Goal: Task Accomplishment & Management: Complete application form

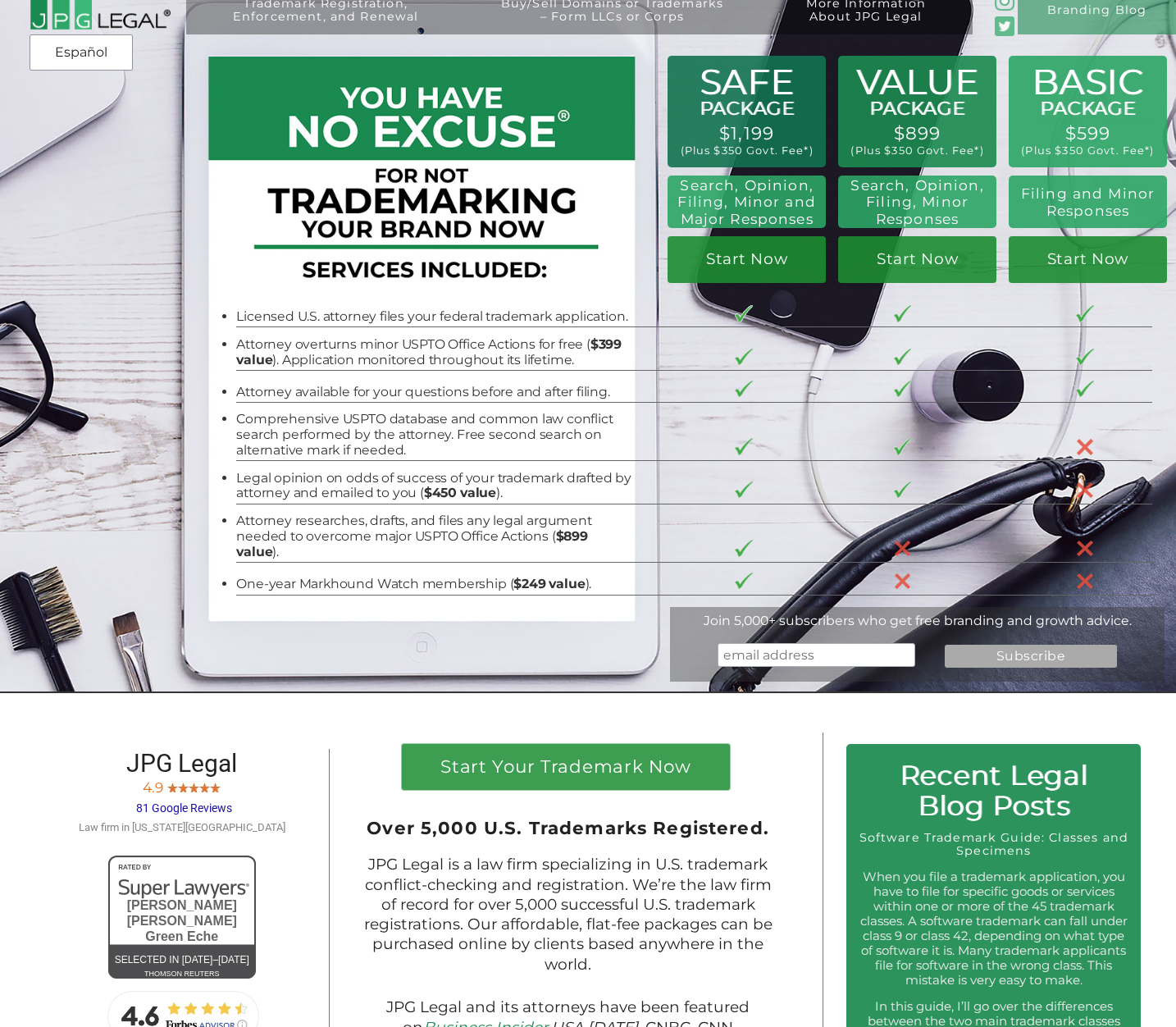
scroll to position [13, 0]
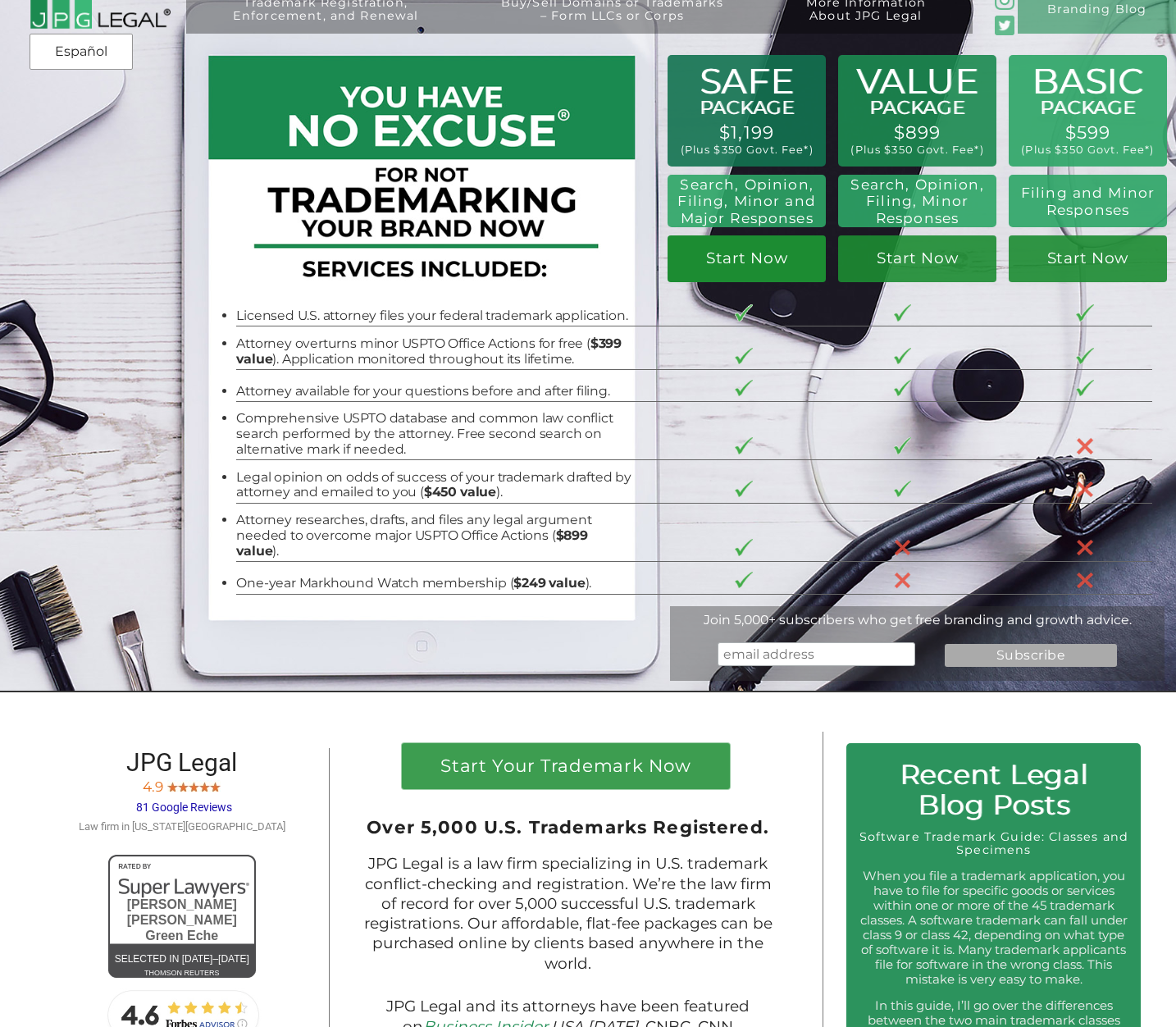
click at [752, 262] on link "Start Now" at bounding box center [747, 259] width 159 height 47
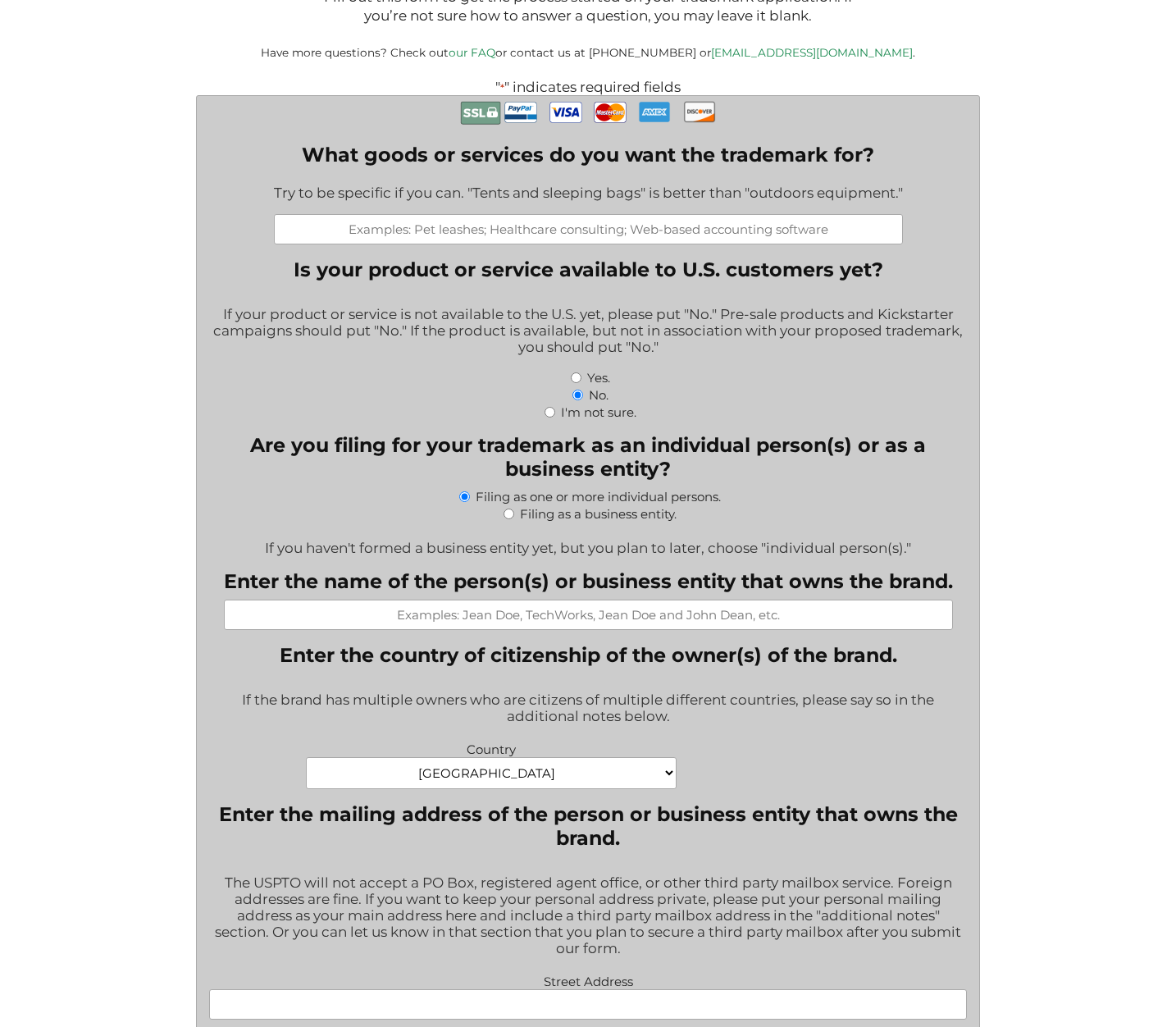
scroll to position [348, 0]
click at [397, 235] on input "What goods or services do you want the trademark for?" at bounding box center [588, 229] width 629 height 31
type input "MEZCAL"
drag, startPoint x: 643, startPoint y: 229, endPoint x: 508, endPoint y: 222, distance: 135.2
click at [508, 222] on input "MEZCAL" at bounding box center [588, 229] width 629 height 31
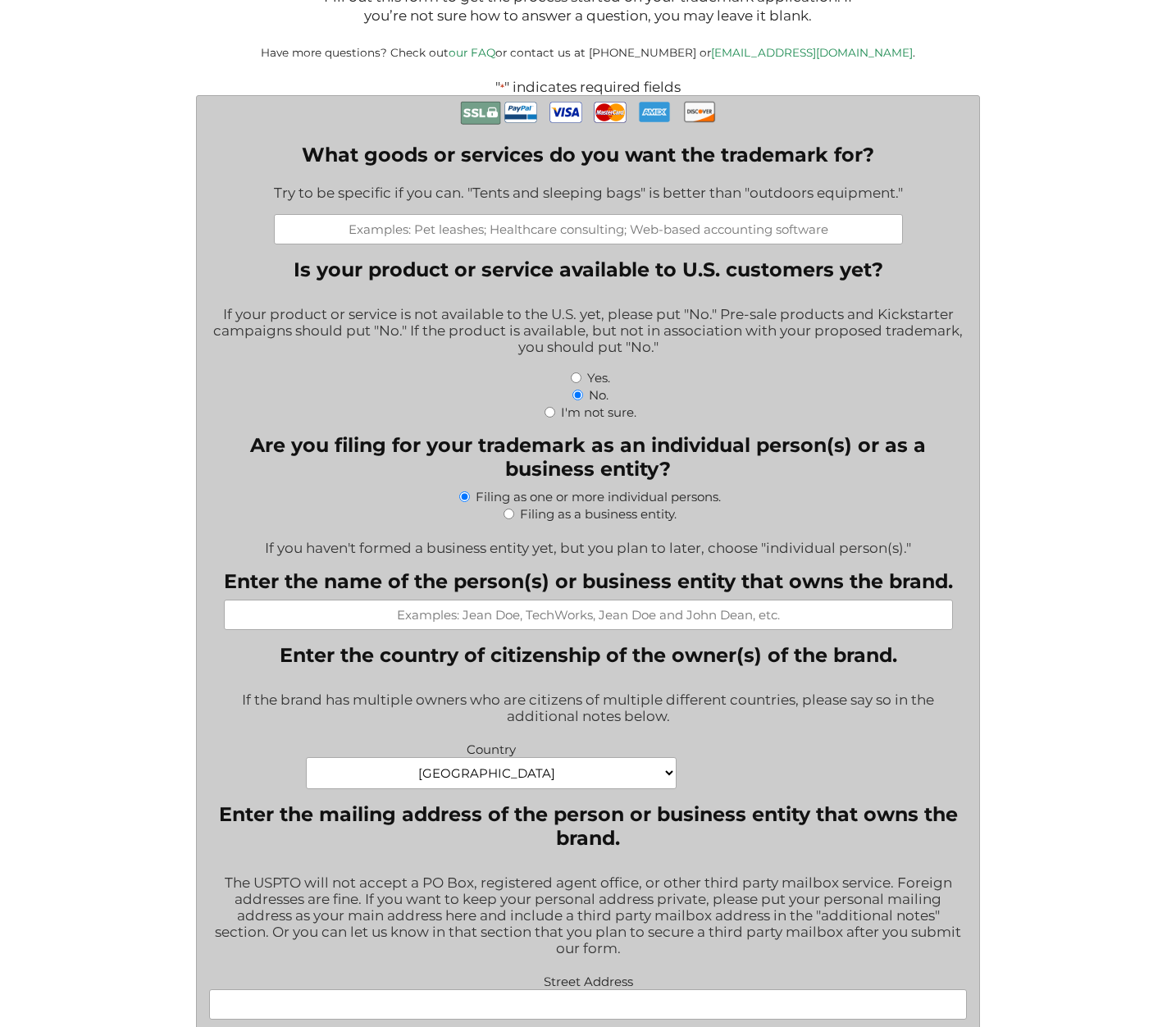
click at [608, 233] on input "What goods or services do you want the trademark for?" at bounding box center [588, 229] width 629 height 31
type input "MEZCAL"
click at [574, 383] on input "Yes." at bounding box center [576, 378] width 11 height 11
radio input "true"
click at [512, 520] on input "Filing as a business entity." at bounding box center [509, 514] width 11 height 11
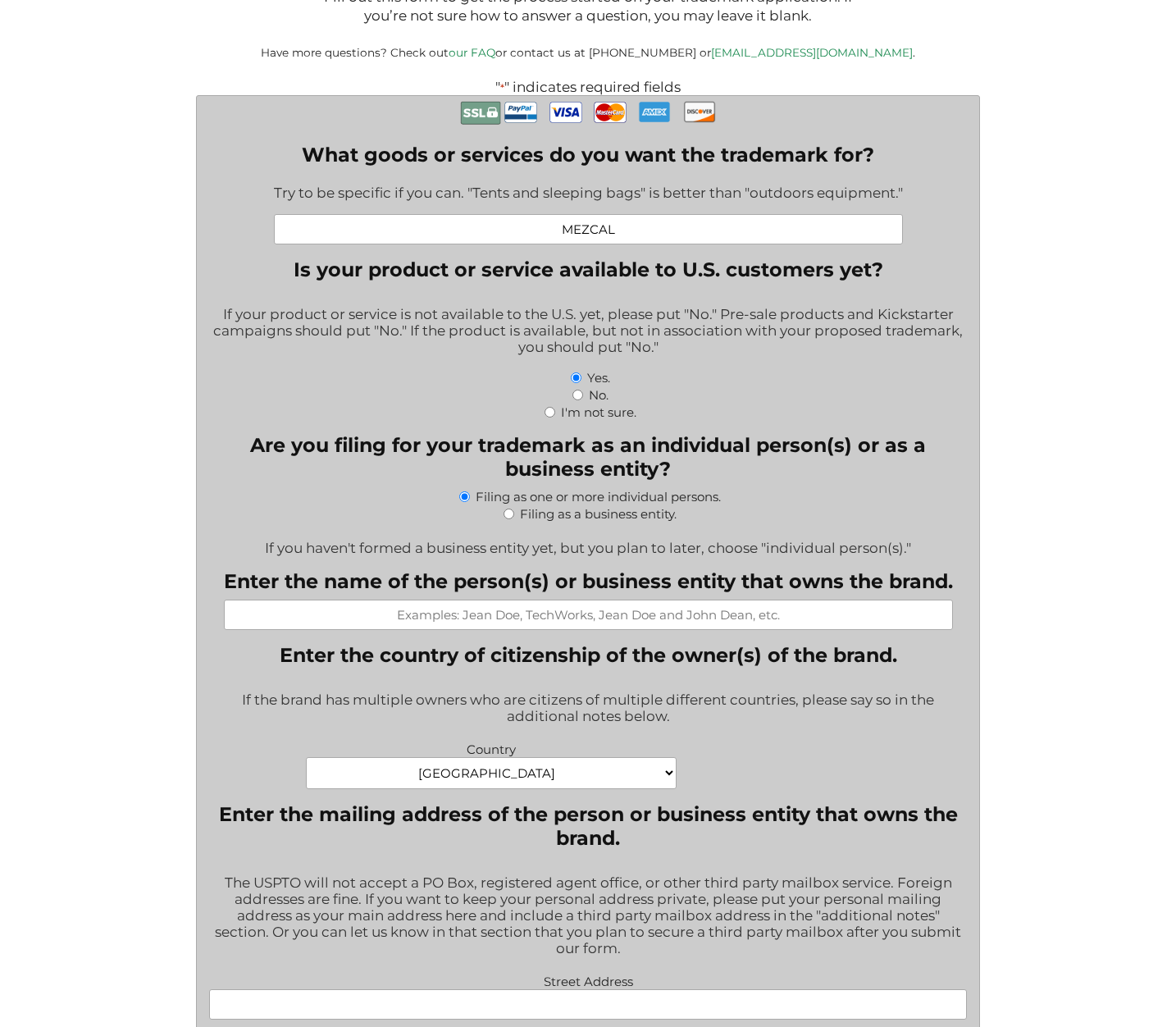
radio input "true"
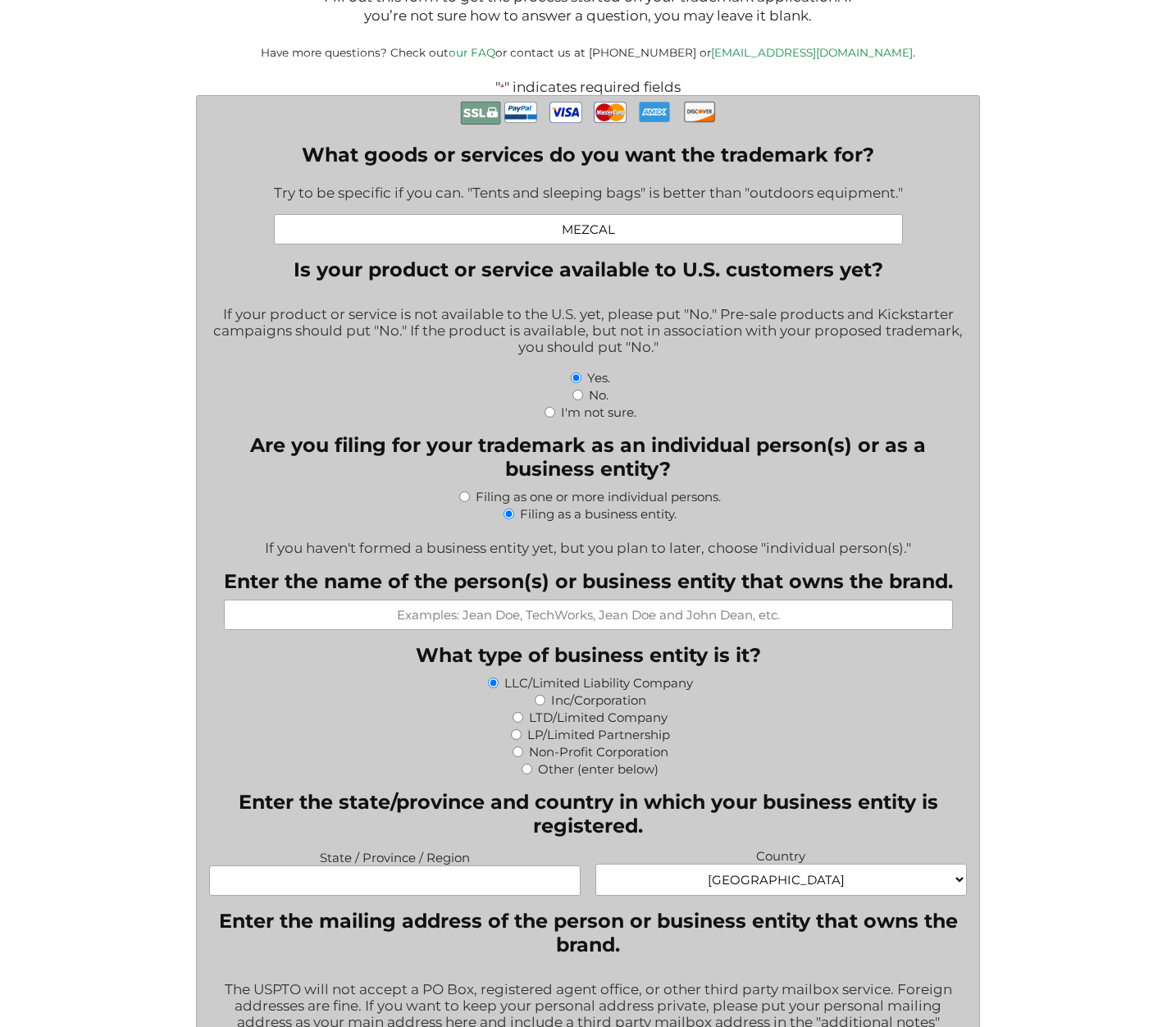
click at [469, 627] on input "Enter the name of the person(s) or business entity that owns the brand." at bounding box center [588, 615] width 729 height 31
type input "KNOCKOUT BRANDS CORPROATION"
type input "[US_STATE]"
select select "[GEOGRAPHIC_DATA]"
type input "[STREET_ADDRESS]"
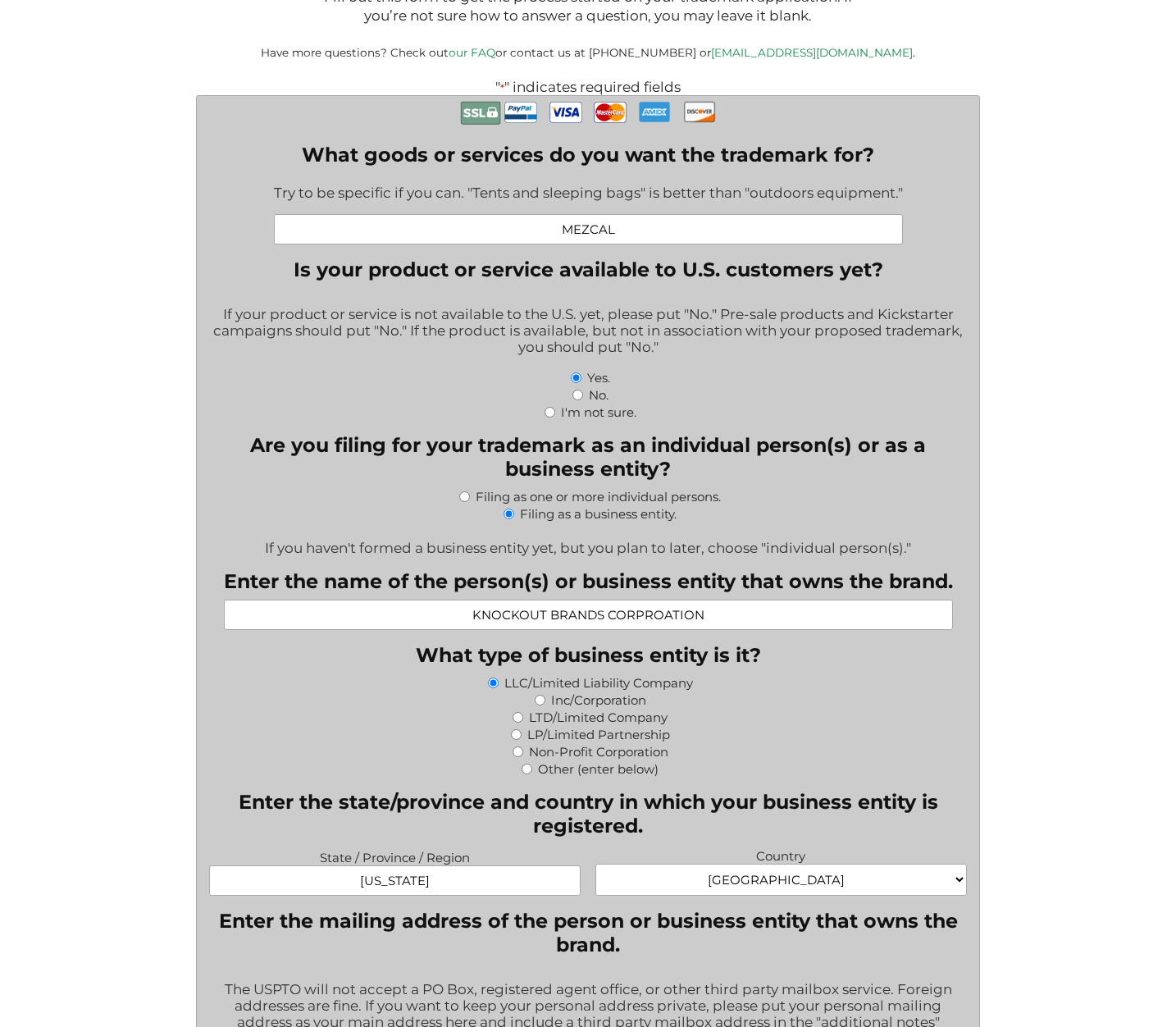
type input "4034"
type input "[GEOGRAPHIC_DATA]"
type input "[US_STATE]"
type input "19808"
select select "[GEOGRAPHIC_DATA]"
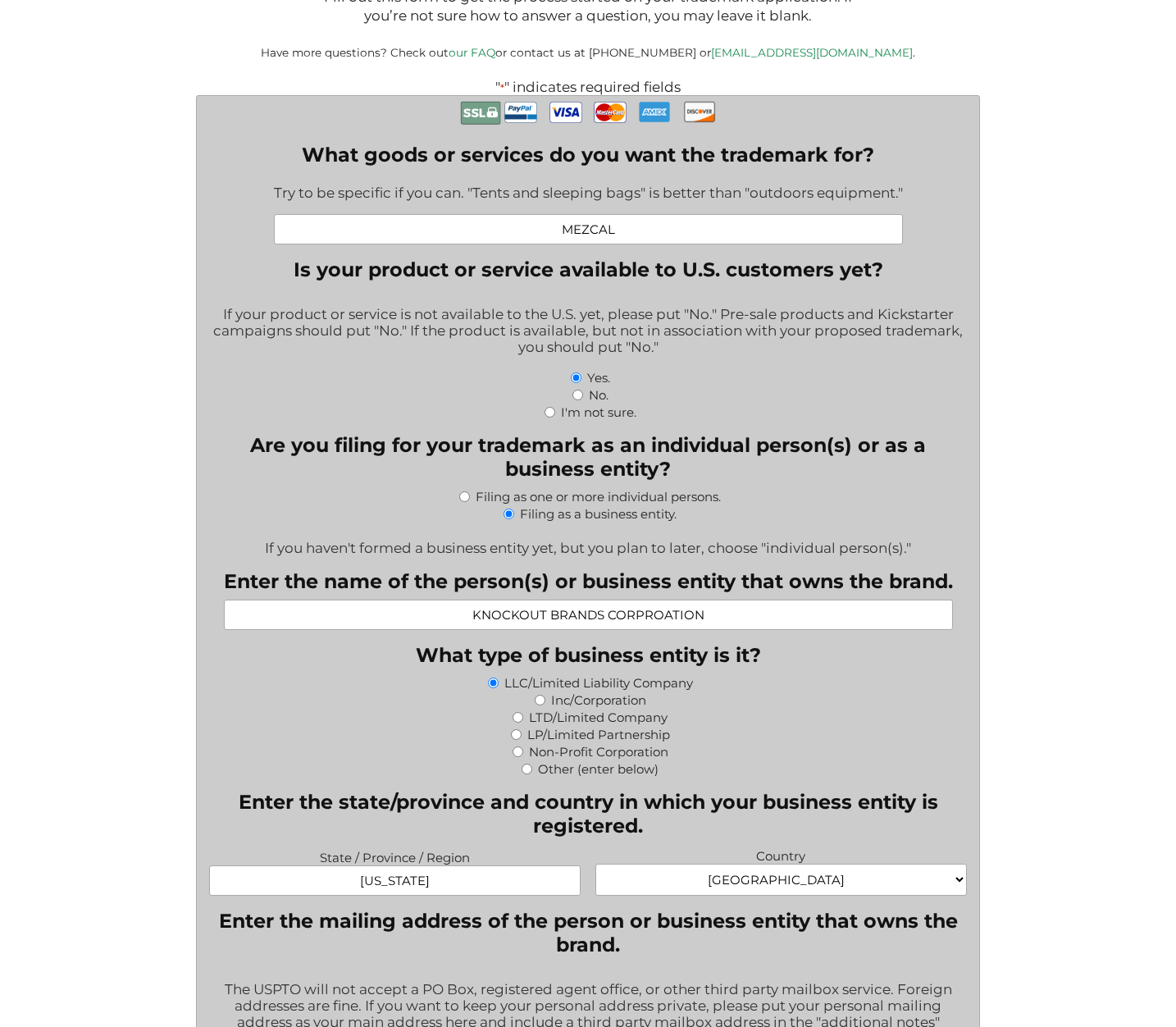
type input "[EMAIL_ADDRESS][DOMAIN_NAME]"
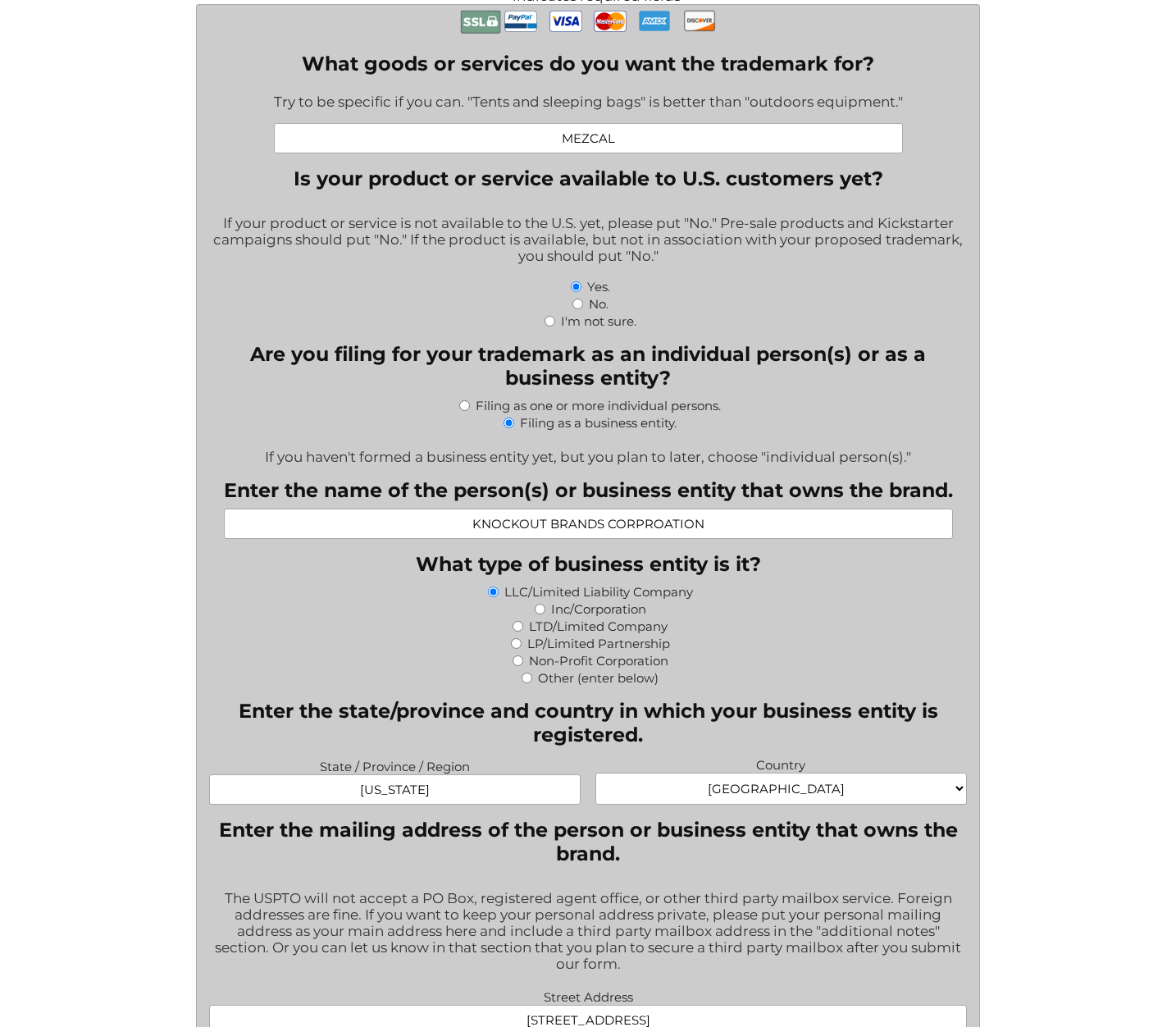
scroll to position [444, 0]
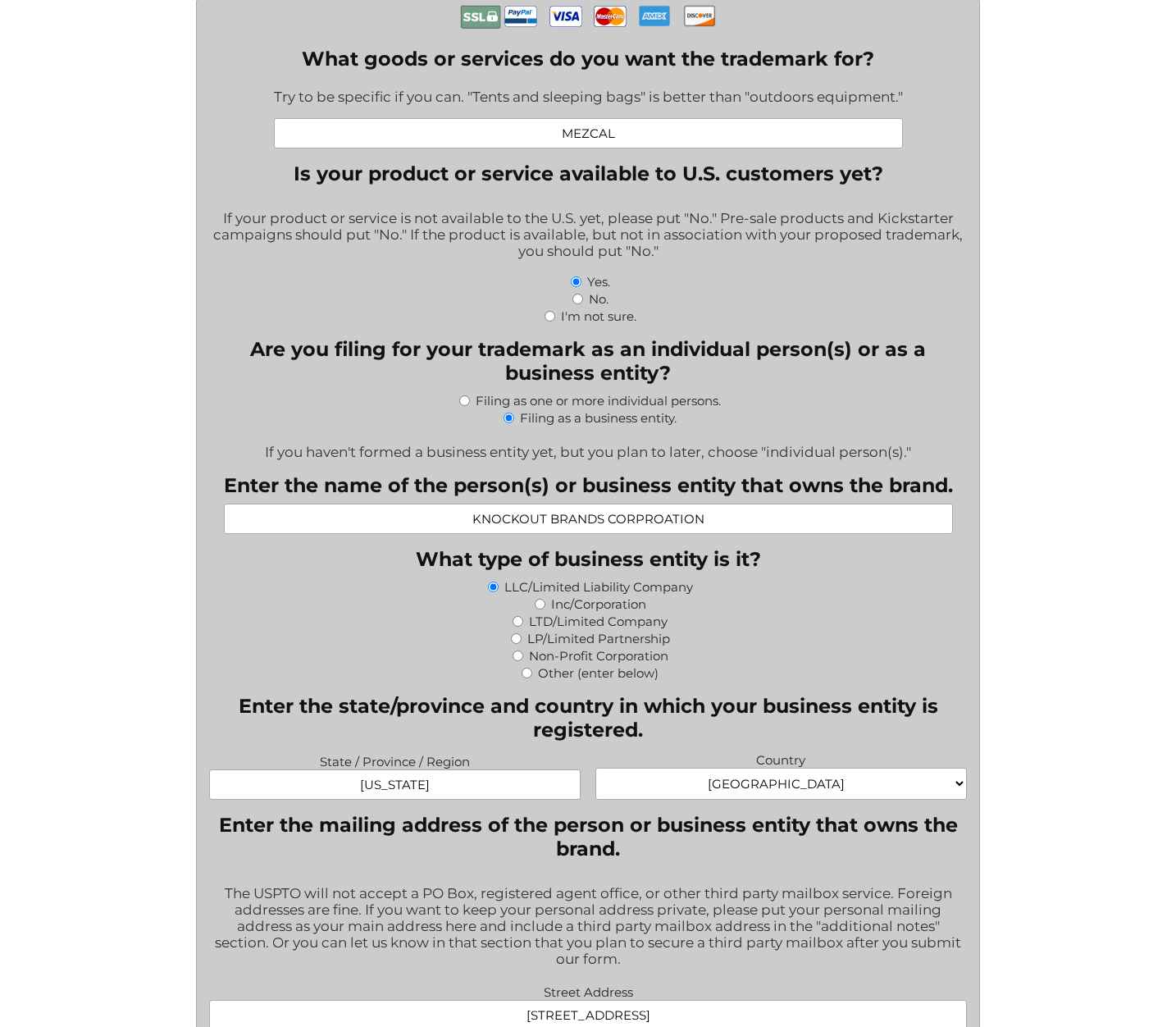
click at [956, 796] on select "[GEOGRAPHIC_DATA] [GEOGRAPHIC_DATA] [GEOGRAPHIC_DATA] [US_STATE] [GEOGRAPHIC_DA…" at bounding box center [780, 783] width 371 height 32
select select "[GEOGRAPHIC_DATA]"
click at [595, 778] on select "[GEOGRAPHIC_DATA] [GEOGRAPHIC_DATA] [GEOGRAPHIC_DATA] [US_STATE] [GEOGRAPHIC_DA…" at bounding box center [780, 783] width 371 height 32
click at [540, 609] on input "Inc/Corporation" at bounding box center [540, 605] width 11 height 11
radio input "true"
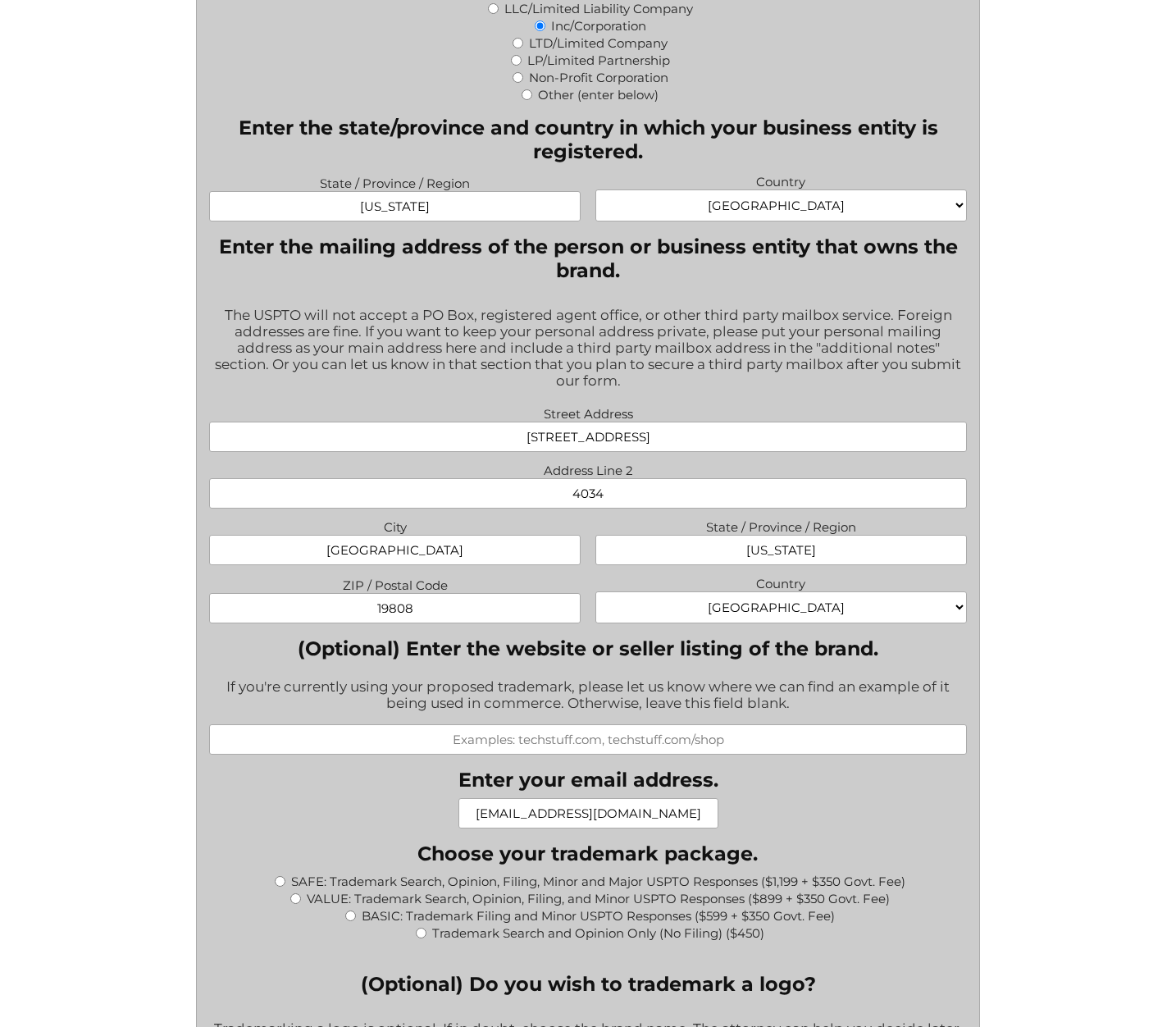
scroll to position [1114, 0]
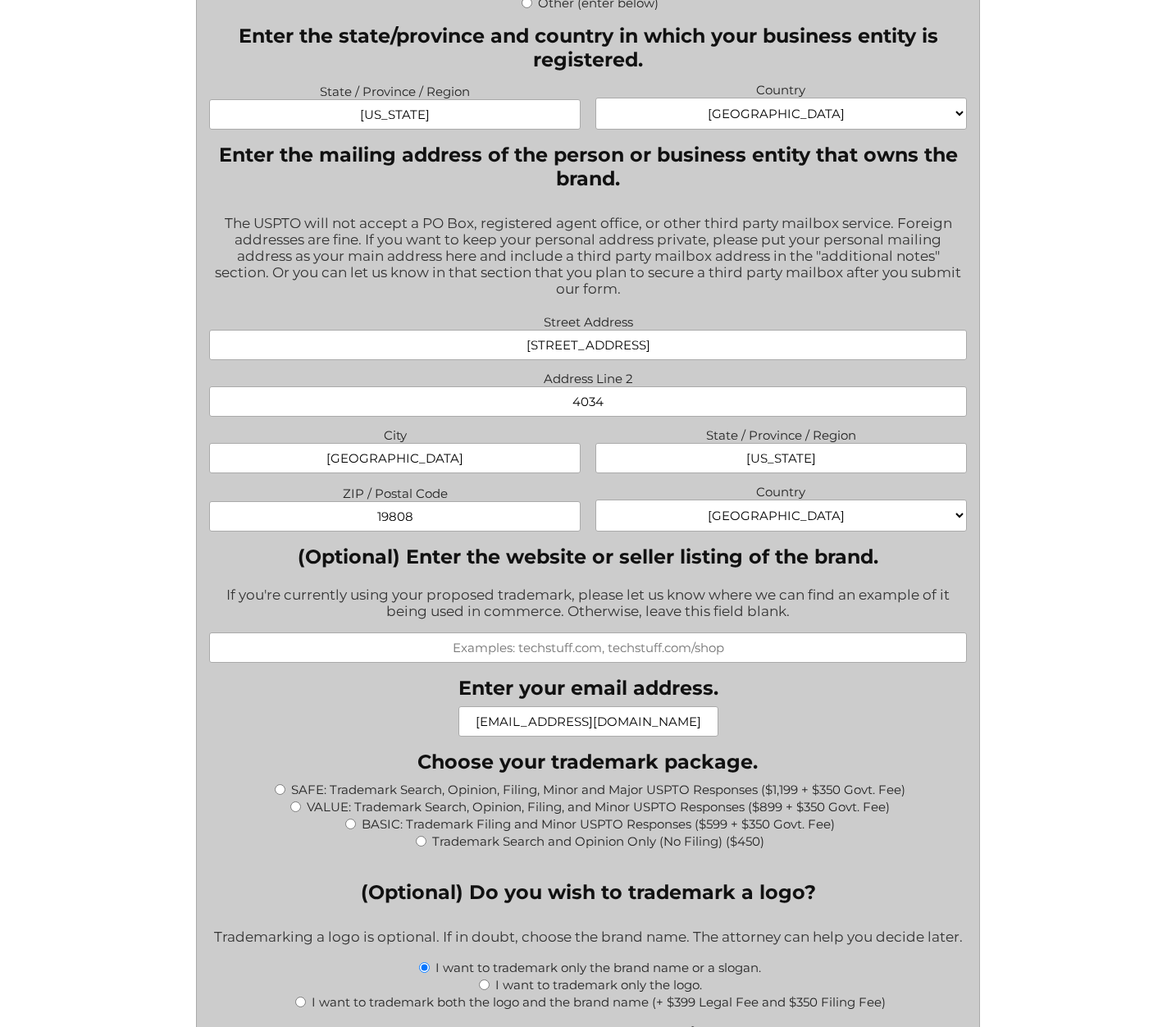
drag, startPoint x: 643, startPoint y: 734, endPoint x: 498, endPoint y: 732, distance: 145.0
click at [498, 731] on input "[EMAIL_ADDRESS][DOMAIN_NAME]" at bounding box center [588, 721] width 260 height 31
type input "[PERSON_NAME][EMAIL_ADDRESS][DOMAIN_NAME]"
click at [790, 709] on div "What goods or services do you want the trademark for? Try to be specific if you…" at bounding box center [587, 757] width 757 height 2855
click at [608, 662] on input "(Optional) Enter the website or seller listing of the brand." at bounding box center [587, 647] width 757 height 31
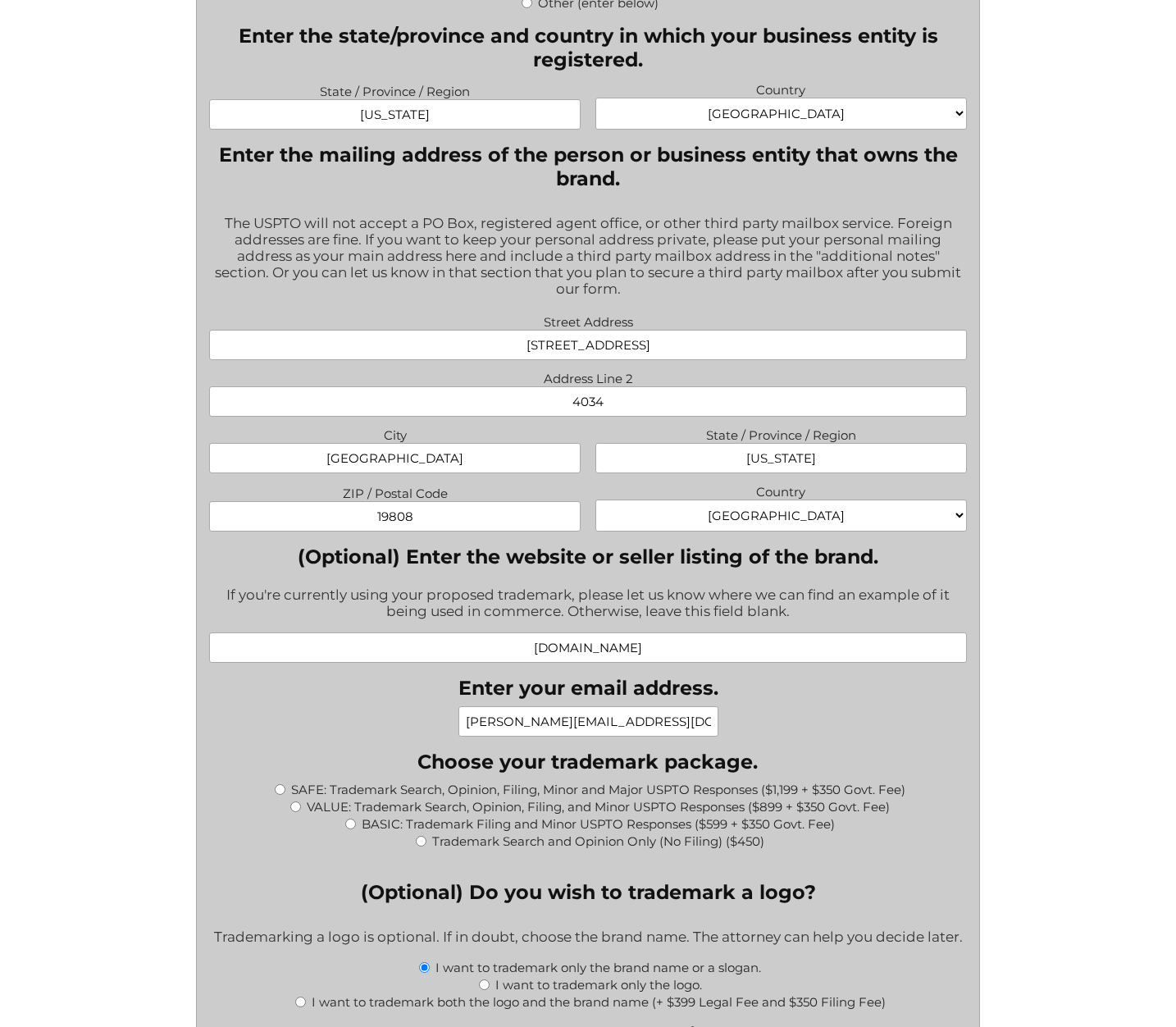
type input "[DOMAIN_NAME]"
click at [839, 726] on div "What goods or services do you want the trademark for? Try to be specific if you…" at bounding box center [587, 757] width 757 height 2855
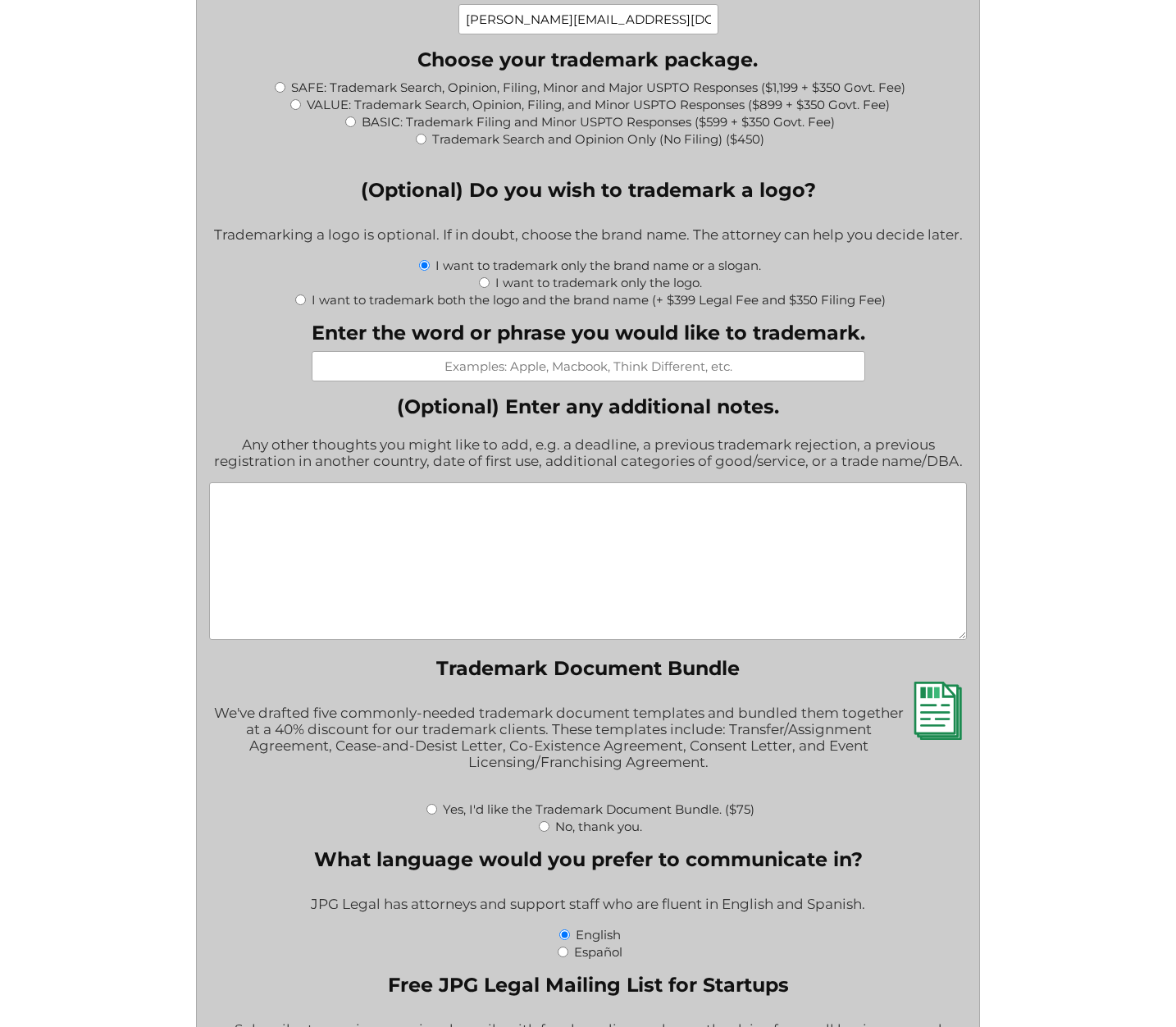
scroll to position [1815, 0]
click at [595, 377] on input "Enter the word or phrase you would like to trademark." at bounding box center [588, 367] width 554 height 31
type input "UNITO"
click at [702, 417] on label "(Optional) Enter any additional notes." at bounding box center [587, 408] width 757 height 24
click at [702, 483] on textarea "(Optional) Enter any additional notes." at bounding box center [587, 562] width 757 height 157
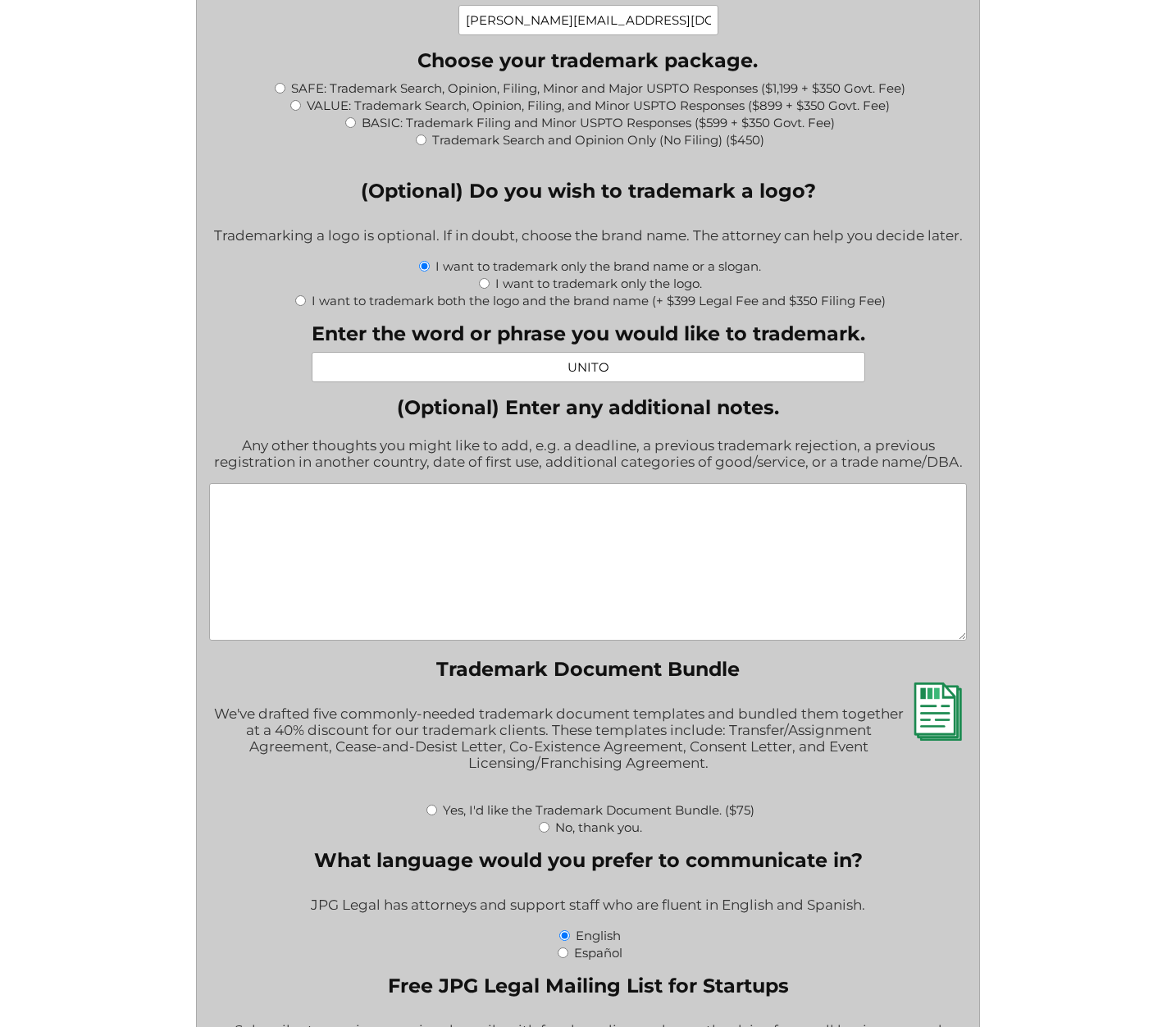
click at [295, 306] on input "I want to trademark both the logo and the brand name (+ $399 Legal Fee and $350…" at bounding box center [300, 300] width 11 height 11
radio input "true"
type input "$749.00"
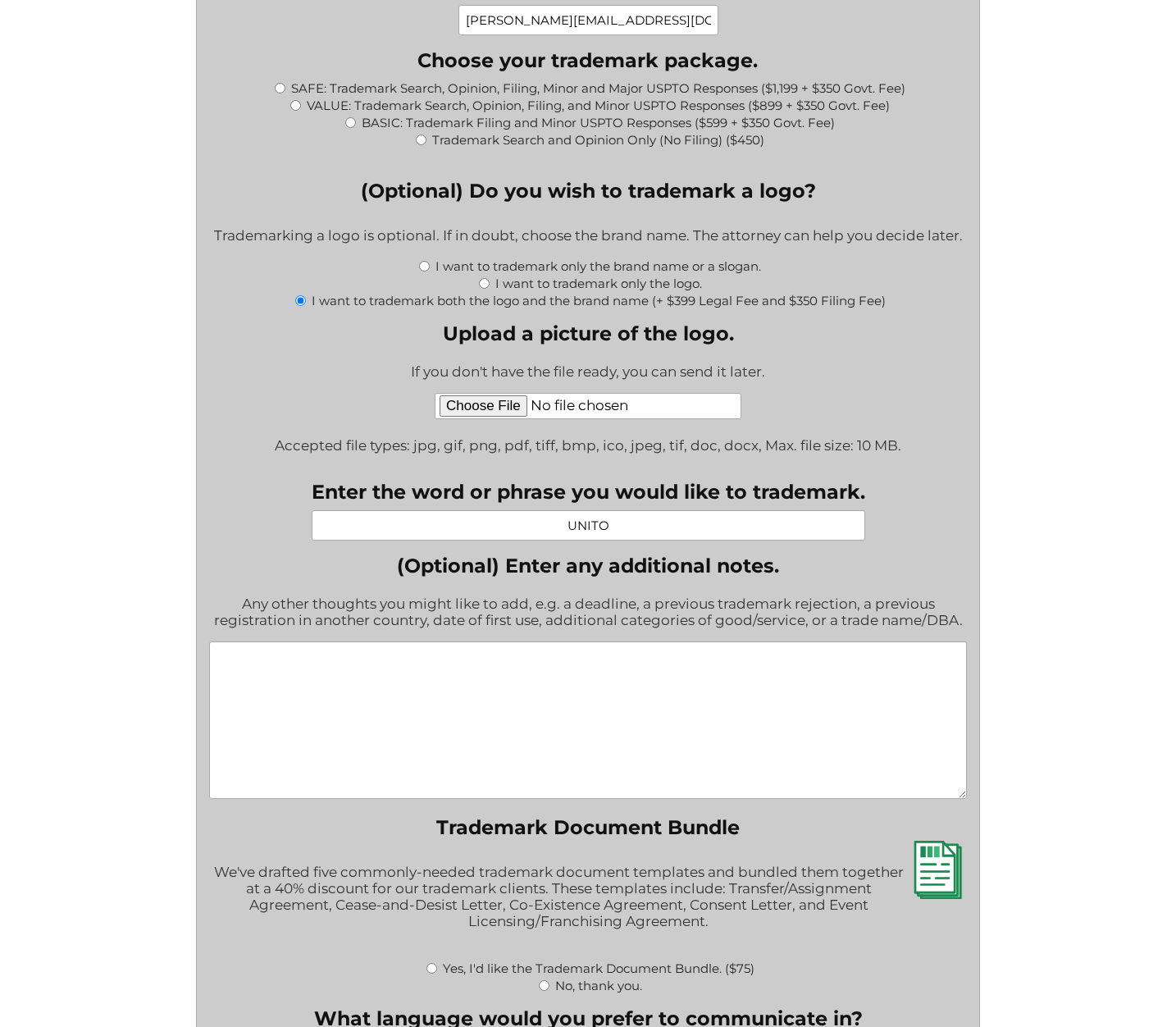
click at [517, 419] on input "Upload a picture of the logo." at bounding box center [588, 406] width 307 height 26
type input "C:\fakepath\PHOTO-2025-08-25-15-28-07.jpg"
drag, startPoint x: 319, startPoint y: 685, endPoint x: 309, endPoint y: 688, distance: 10.4
click at [313, 687] on textarea "(Optional) Enter any additional notes." at bounding box center [587, 720] width 757 height 157
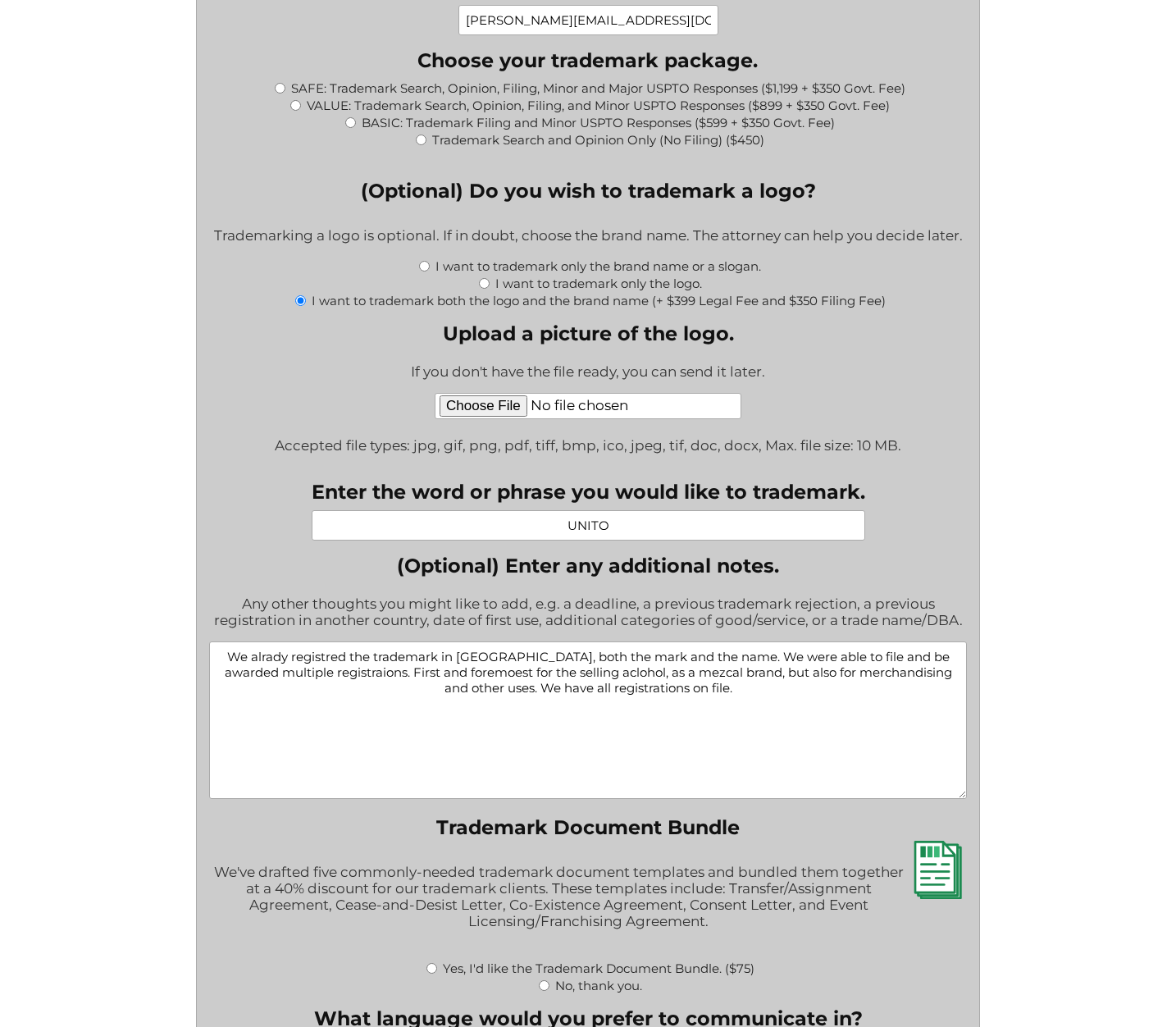
type textarea "We alrady registred the trademark in [GEOGRAPHIC_DATA], both the mark and the n…"
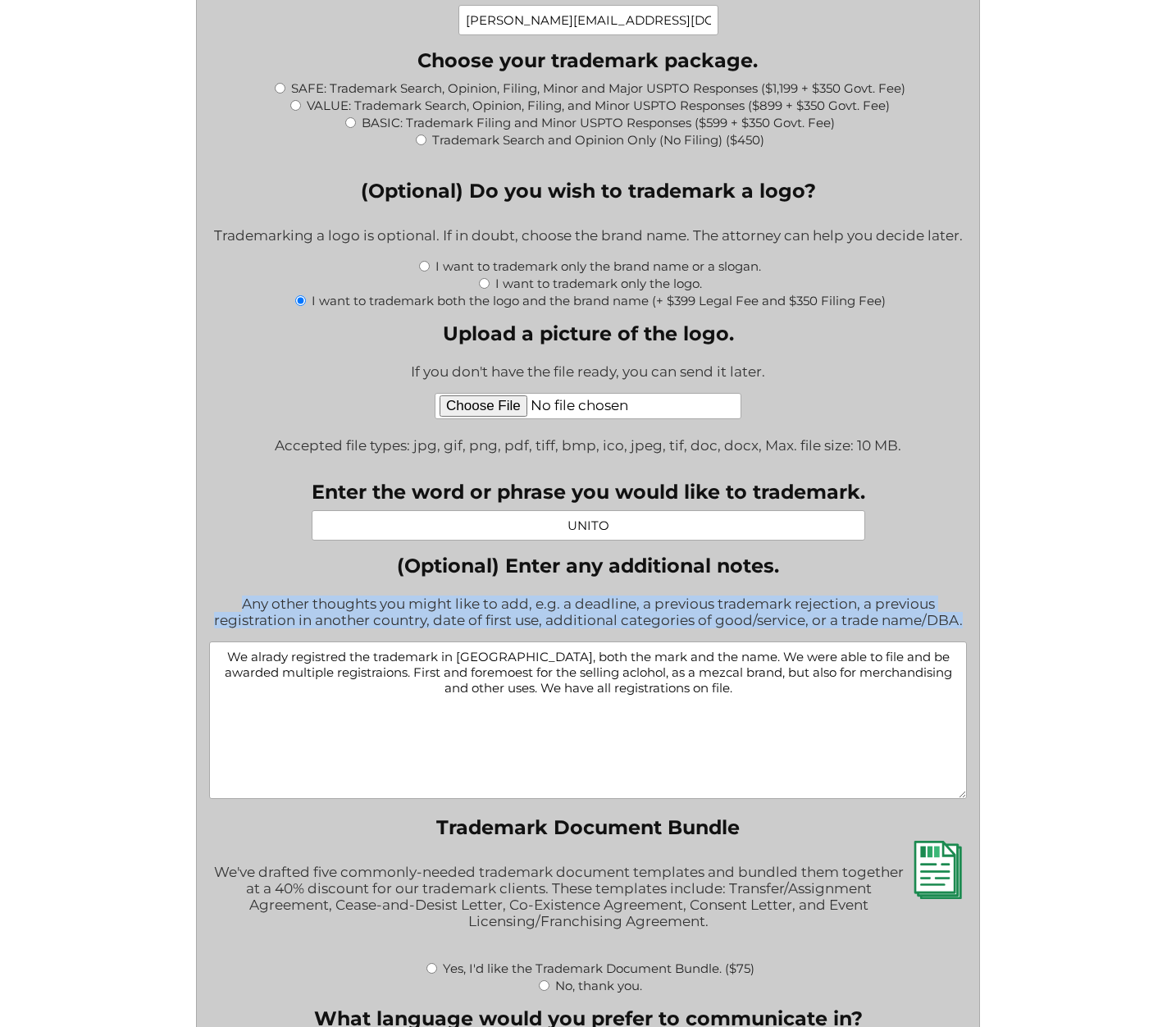
drag, startPoint x: 240, startPoint y: 614, endPoint x: 789, endPoint y: 766, distance: 569.7
click at [789, 766] on div "(Optional) Enter any additional notes. Any other thoughts you might like to add…" at bounding box center [587, 678] width 757 height 249
copy div "Any other thoughts you might like to add, e.g. a deadline, a previous trademark…"
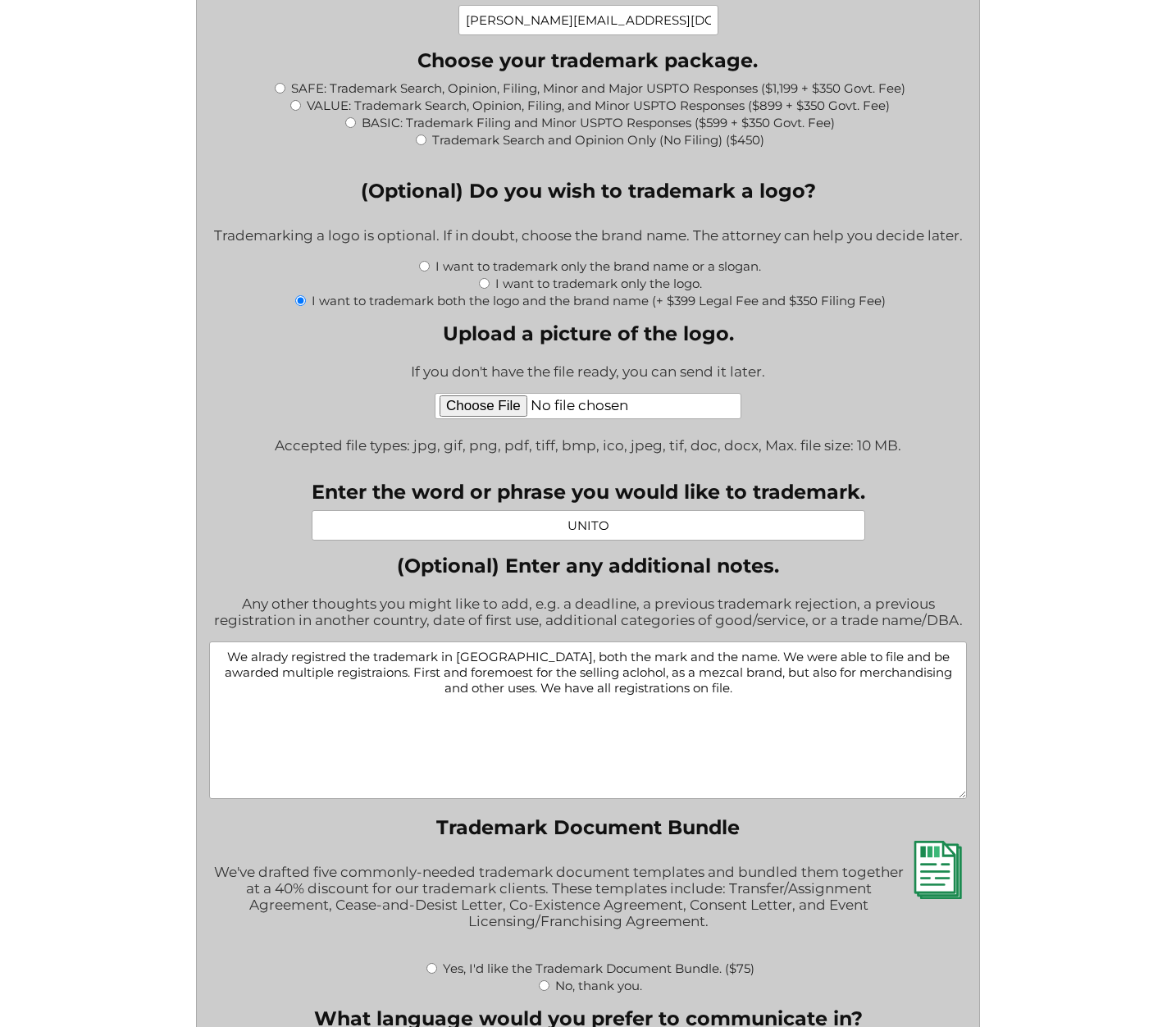
drag, startPoint x: 517, startPoint y: 691, endPoint x: 233, endPoint y: 666, distance: 285.1
click at [225, 666] on textarea "We alrady registred the trademark in [GEOGRAPHIC_DATA], both the mark and the n…" at bounding box center [587, 720] width 757 height 157
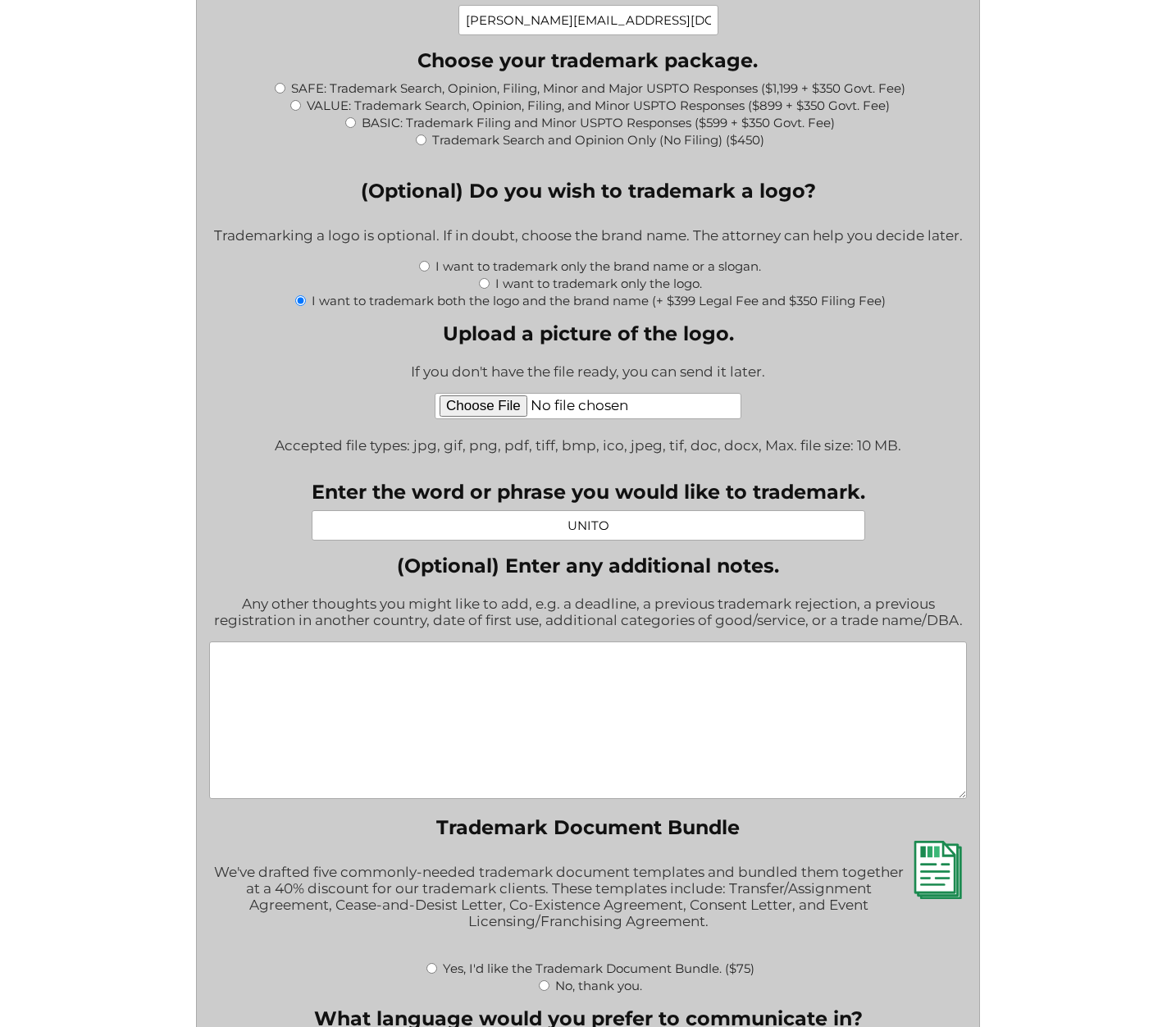
paste textarea "We have already registered the trademark in [GEOGRAPHIC_DATA], securing multipl…"
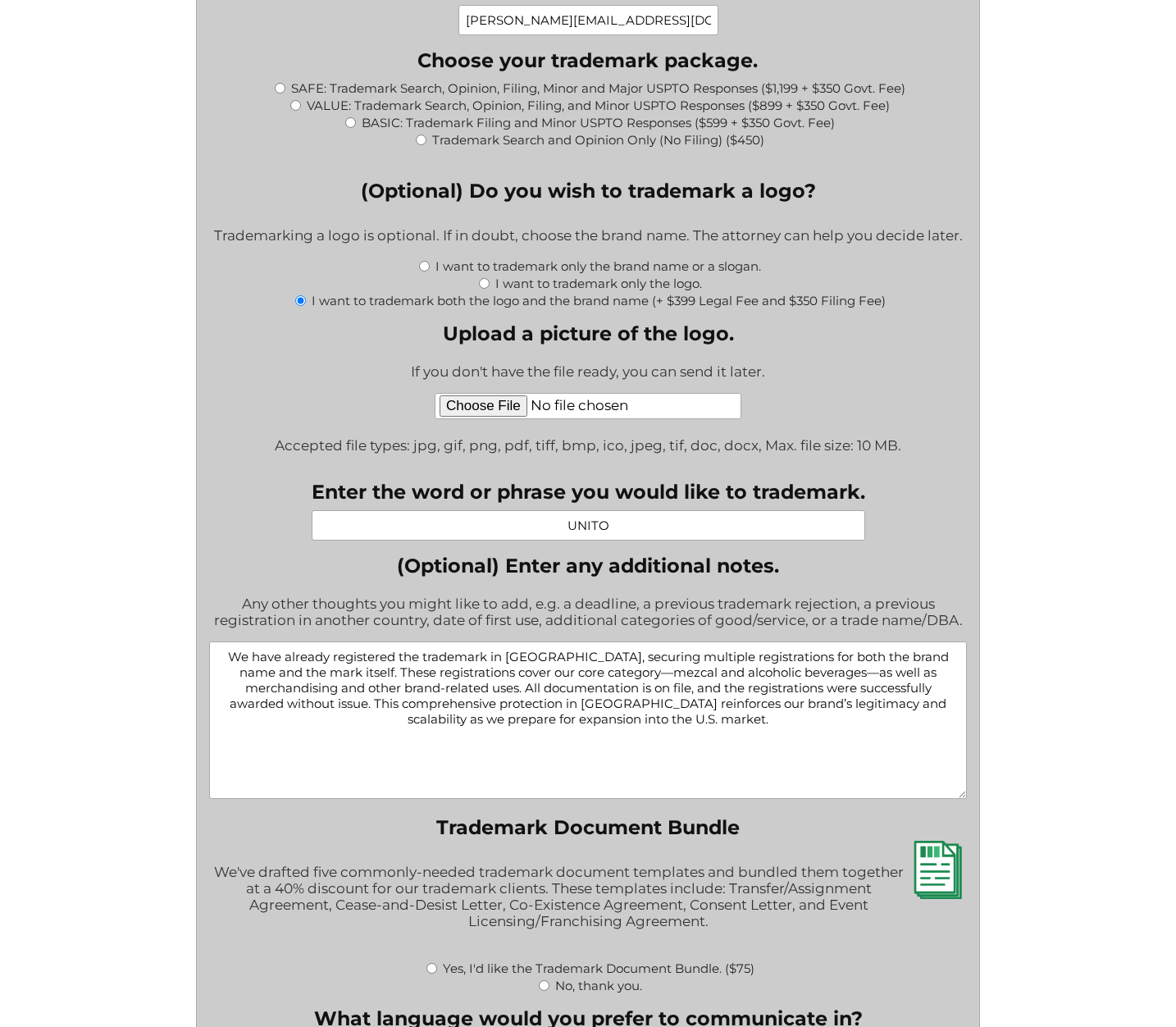
click at [746, 785] on textarea "We have already registered the trademark in [GEOGRAPHIC_DATA], securing multipl…" at bounding box center [587, 720] width 757 height 157
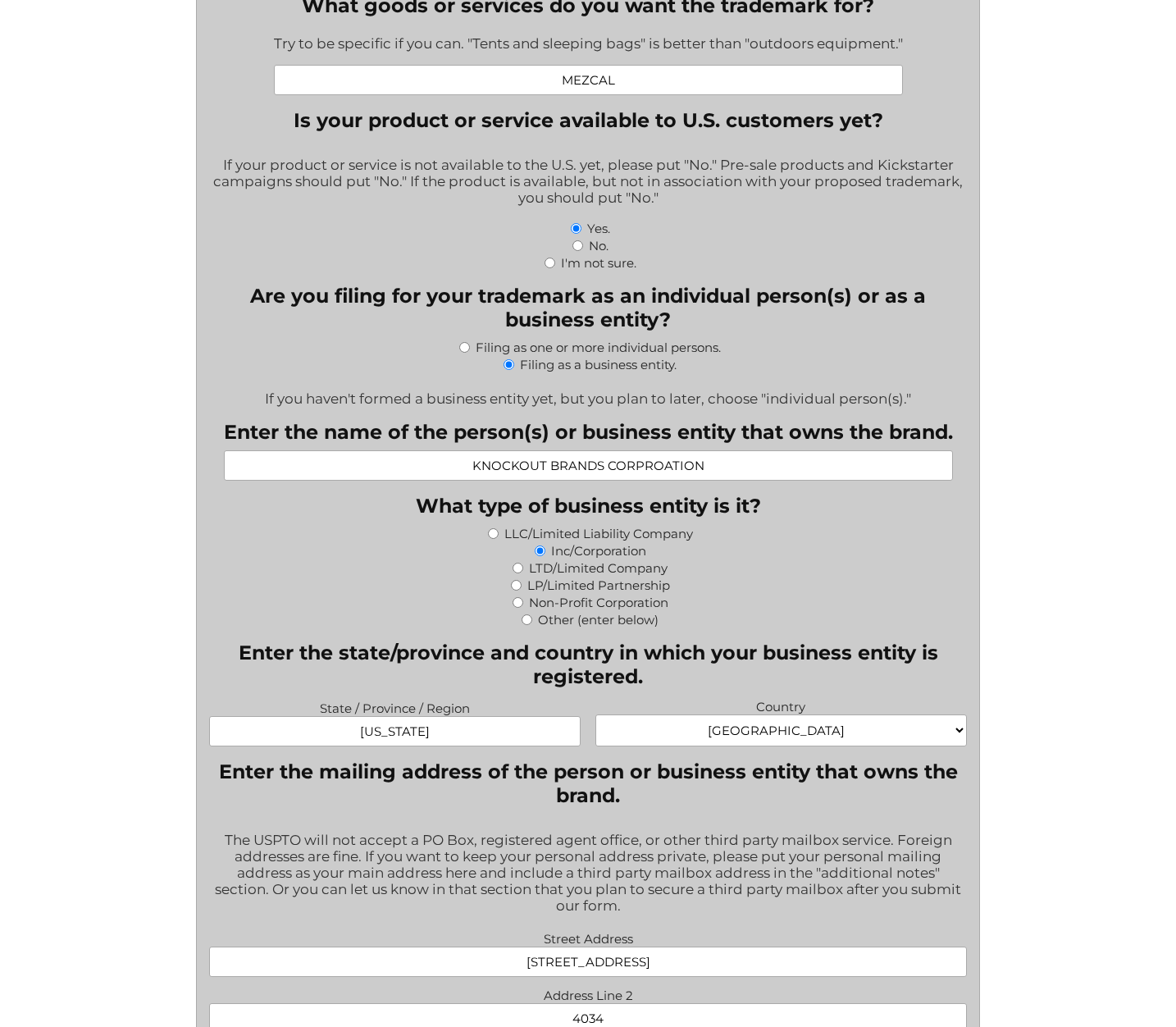
scroll to position [307, 0]
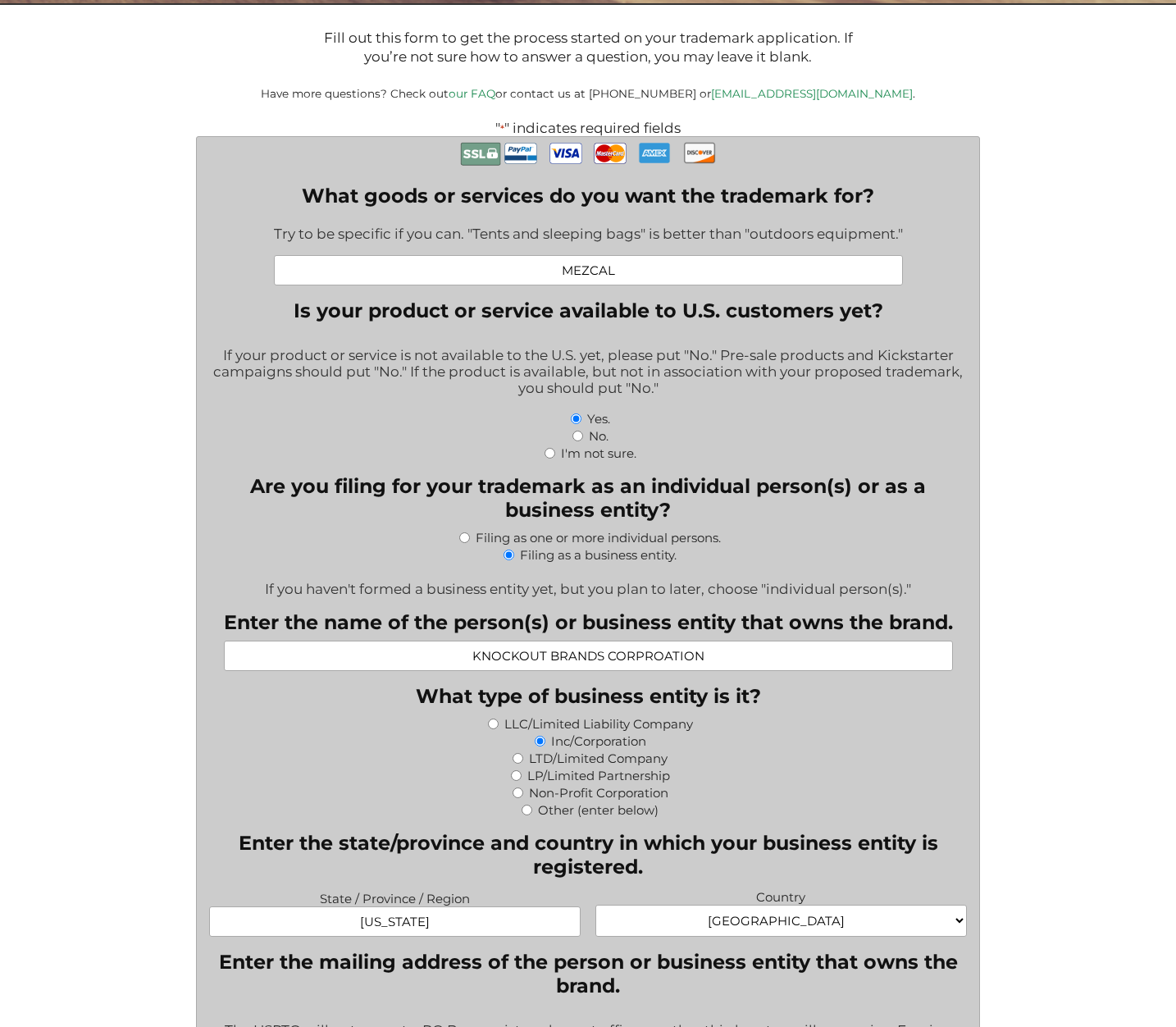
type textarea "We have already registered the trademark in [GEOGRAPHIC_DATA], securing multipl…"
click at [636, 274] on input "MEZCAL" at bounding box center [588, 270] width 629 height 31
click at [774, 280] on input "MEZCAL and merchandise around the brand" at bounding box center [588, 270] width 629 height 31
type input "MEZCAL and merchandise around the brand"
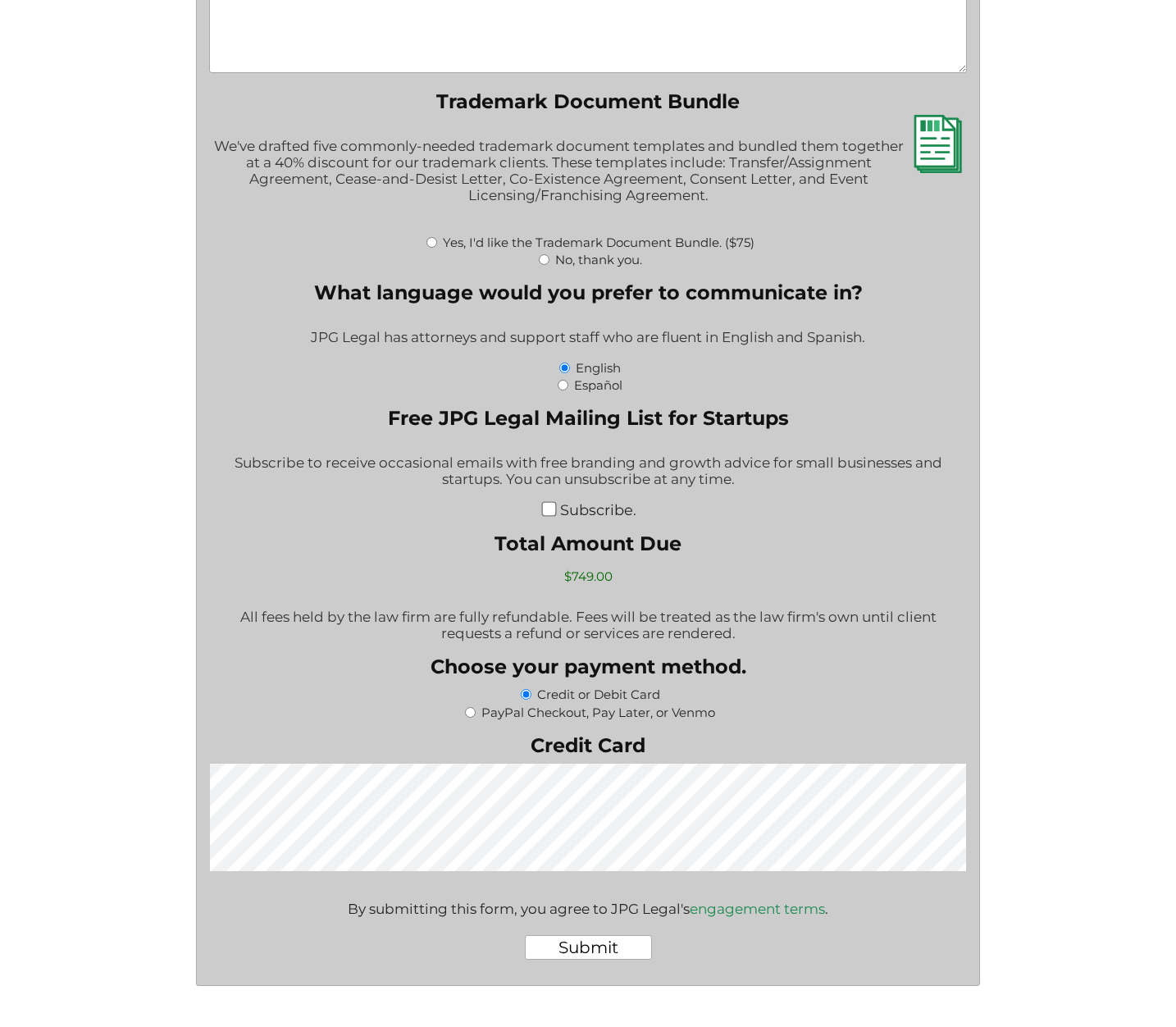
scroll to position [2540, 0]
click at [433, 248] on input "Yes, I'd like the Trademark Document Bundle. ($75)" at bounding box center [432, 242] width 11 height 11
radio input "true"
type input "$824.00"
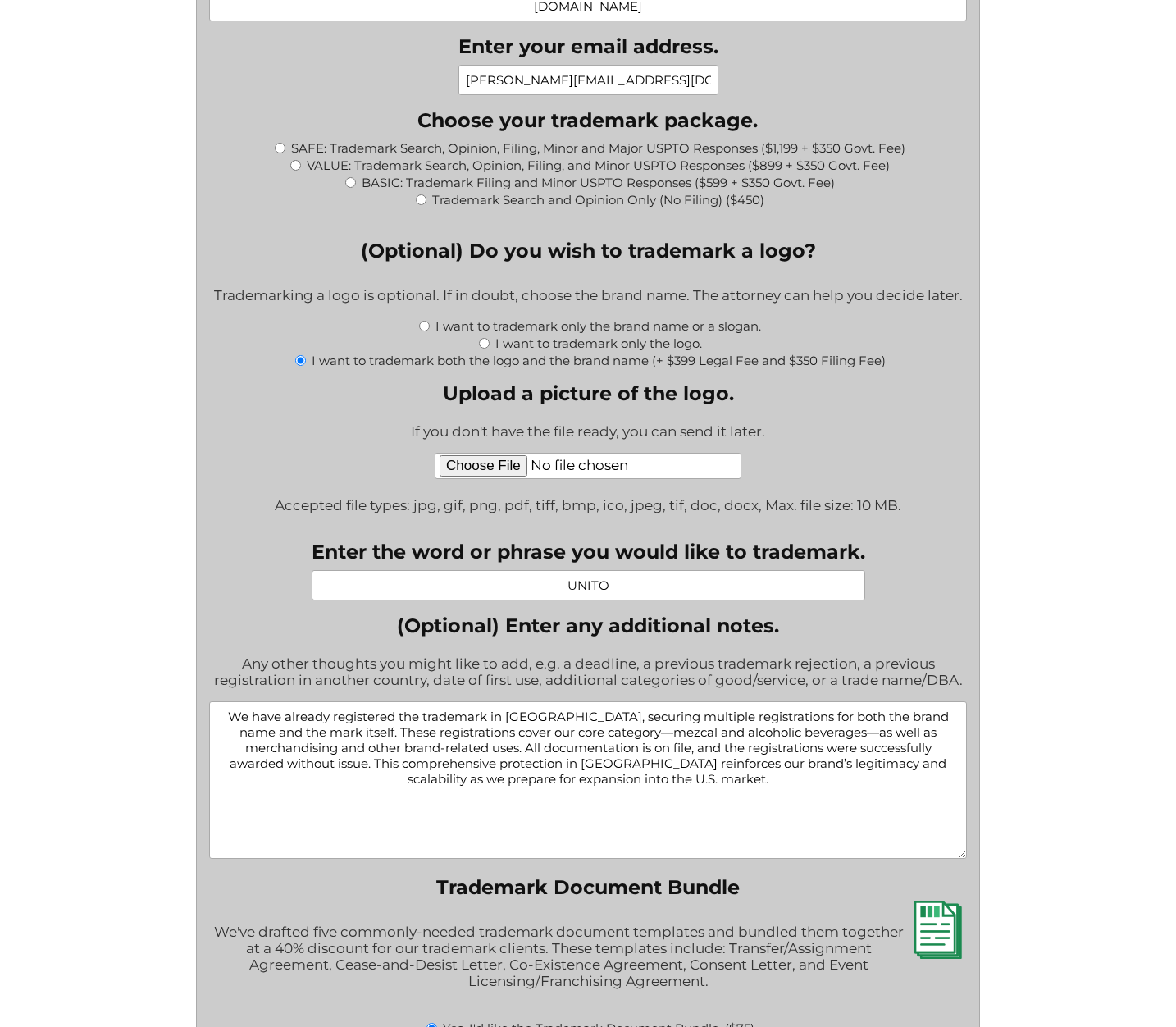
scroll to position [1752, 0]
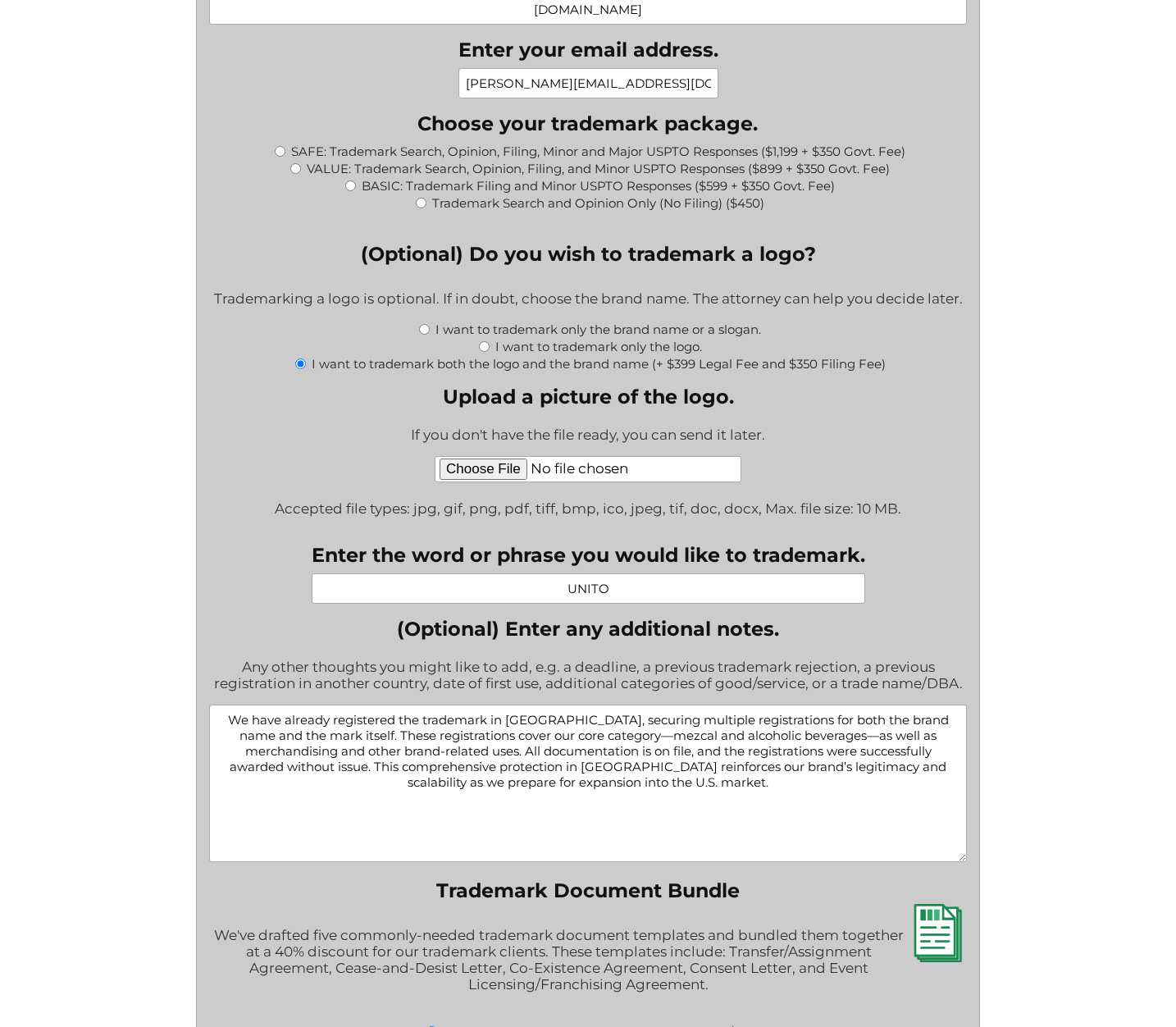
click at [275, 156] on input "SAFE: Trademark Search, Opinion, Filing, Minor and Major USPTO Responses ($1,19…" at bounding box center [280, 152] width 11 height 11
radio input "true"
type input "$2,373.00"
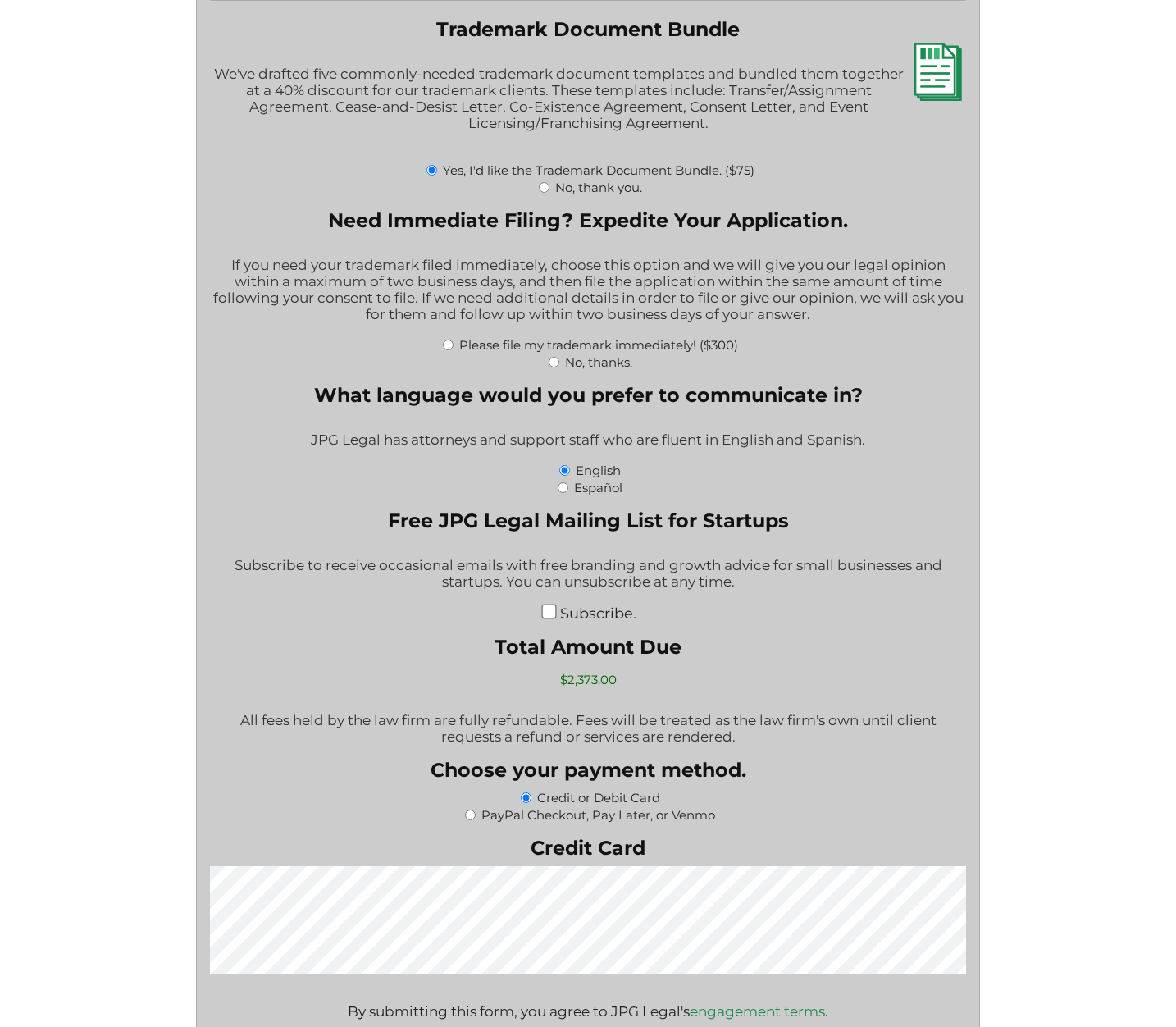
scroll to position [2644, 0]
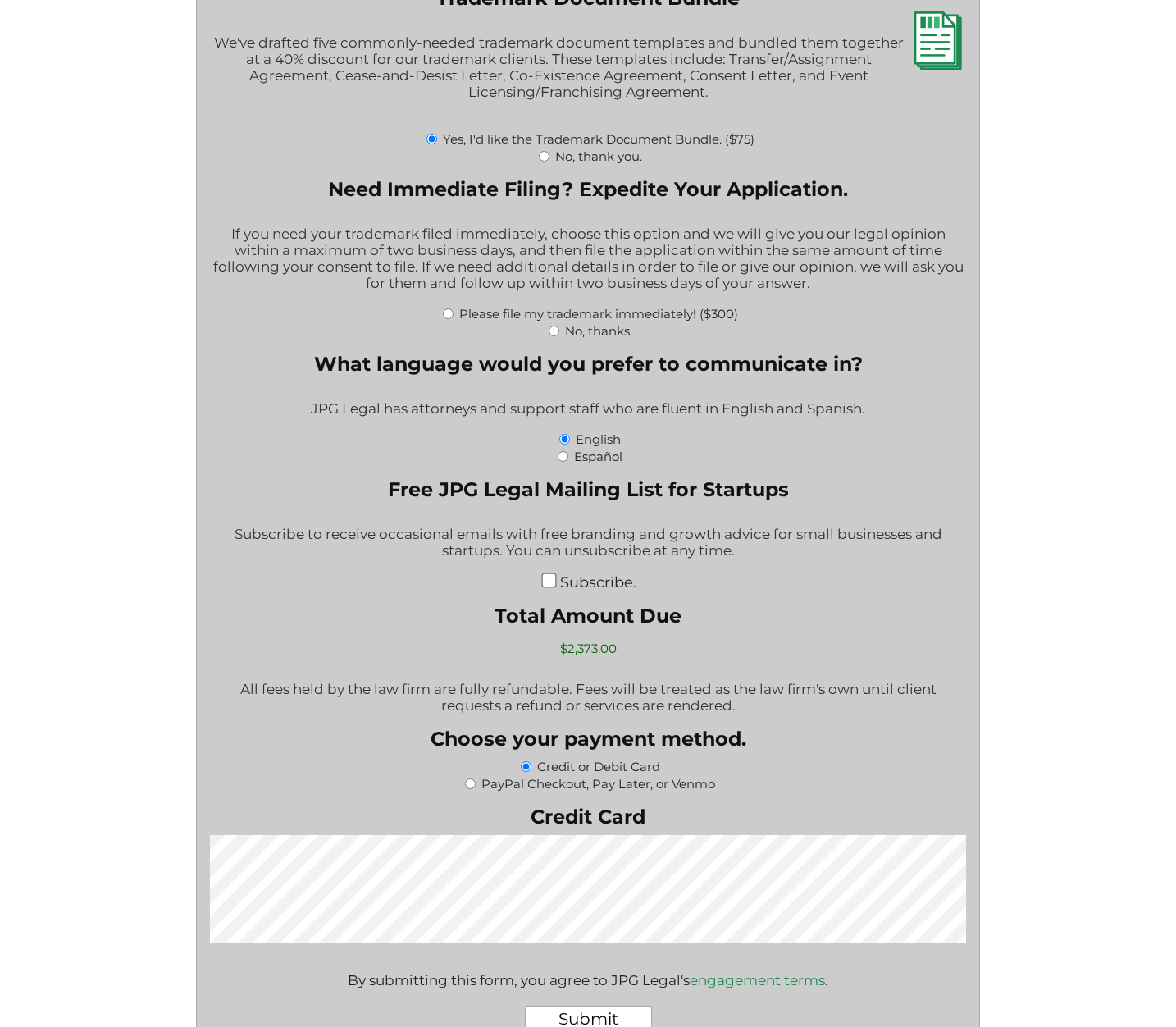
click at [556, 336] on input "No, thanks." at bounding box center [555, 331] width 11 height 11
radio input "true"
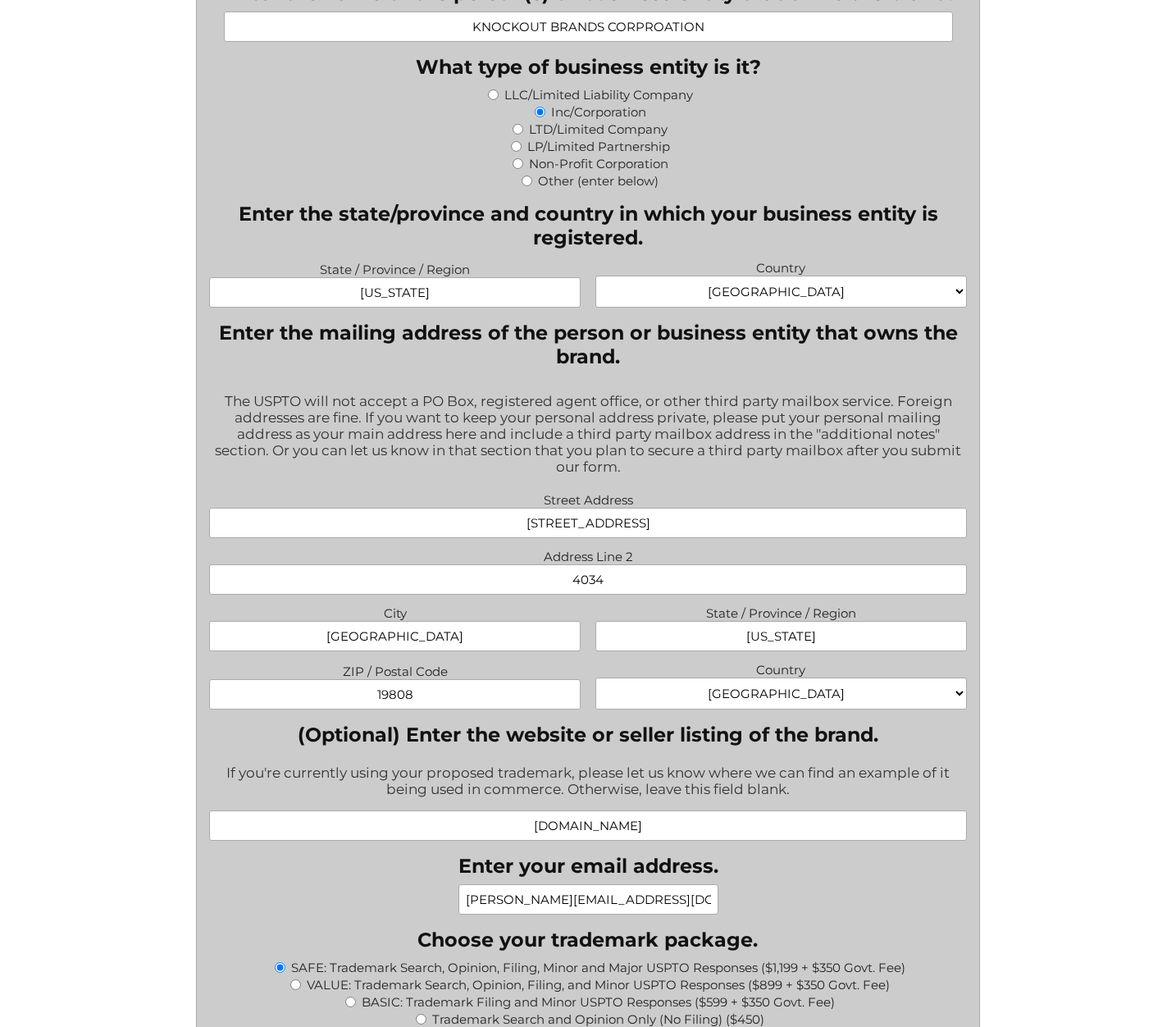
scroll to position [974, 0]
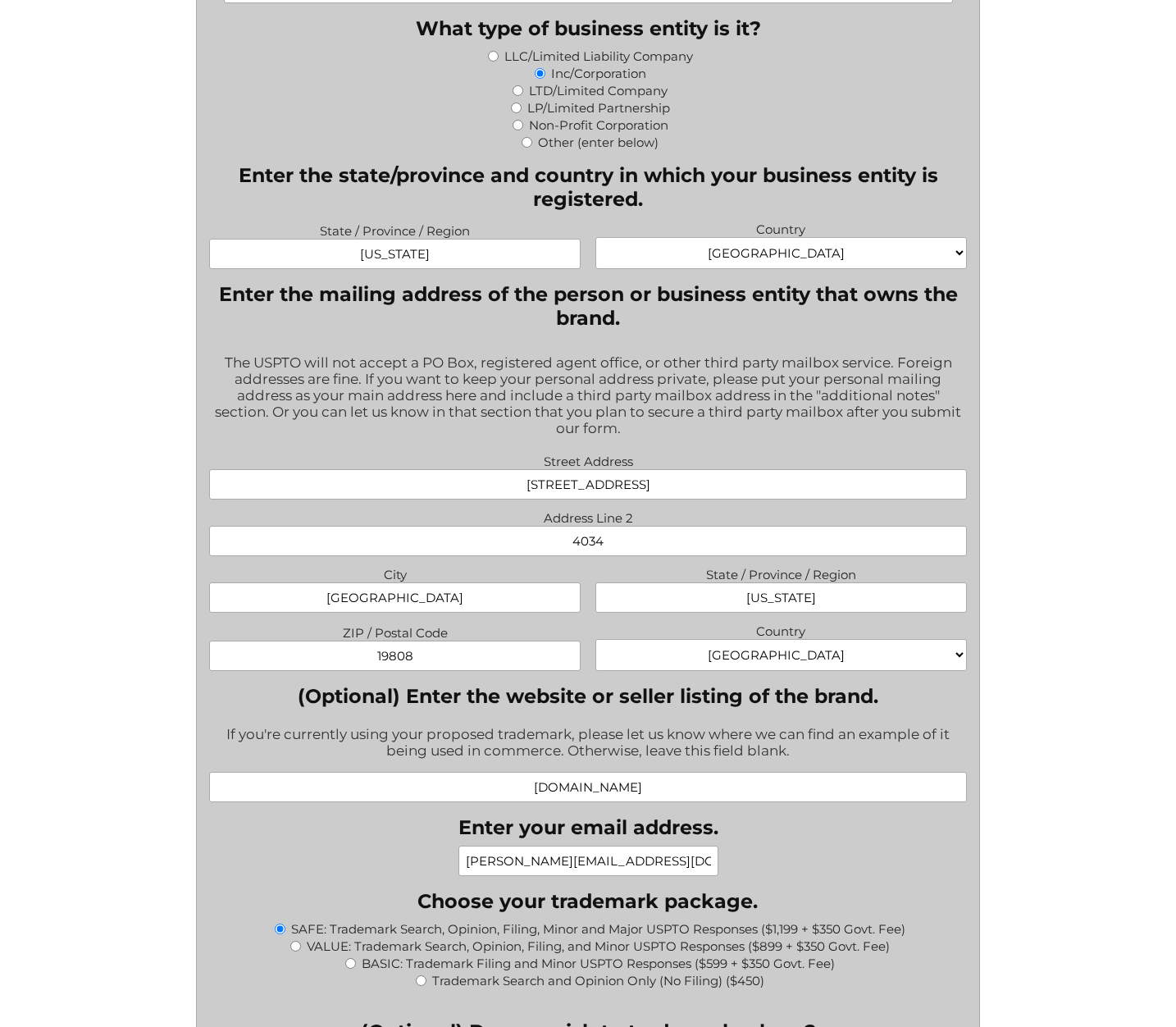
click at [951, 667] on select "[GEOGRAPHIC_DATA] [GEOGRAPHIC_DATA] [GEOGRAPHIC_DATA] [US_STATE] [GEOGRAPHIC_DA…" at bounding box center [780, 654] width 371 height 32
select select "[GEOGRAPHIC_DATA]"
click at [595, 651] on select "[GEOGRAPHIC_DATA] [GEOGRAPHIC_DATA] [GEOGRAPHIC_DATA] [US_STATE] [GEOGRAPHIC_DA…" at bounding box center [780, 654] width 371 height 32
click at [882, 708] on label "(Optional) Enter the website or seller listing of the brand." at bounding box center [587, 696] width 757 height 24
click at [882, 772] on input "[DOMAIN_NAME]" at bounding box center [587, 787] width 757 height 31
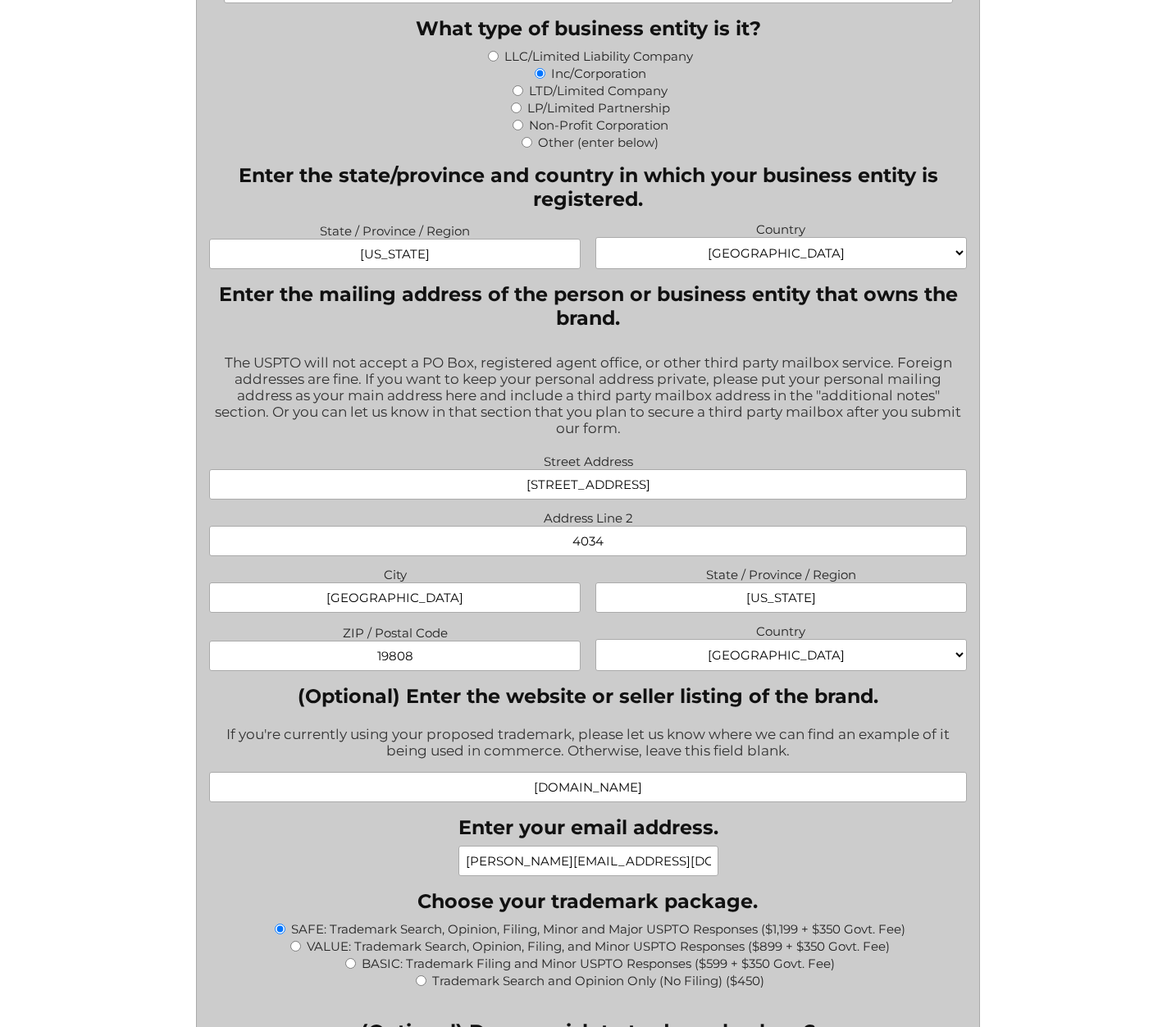
click at [883, 708] on label "(Optional) Enter the website or seller listing of the brand." at bounding box center [587, 696] width 757 height 24
click at [883, 772] on input "[DOMAIN_NAME]" at bounding box center [587, 787] width 757 height 31
click at [778, 399] on div "The USPTO will not accept a PO Box, registered agent office, or other third par…" at bounding box center [587, 397] width 757 height 105
drag, startPoint x: 664, startPoint y: 496, endPoint x: 511, endPoint y: 497, distance: 153.0
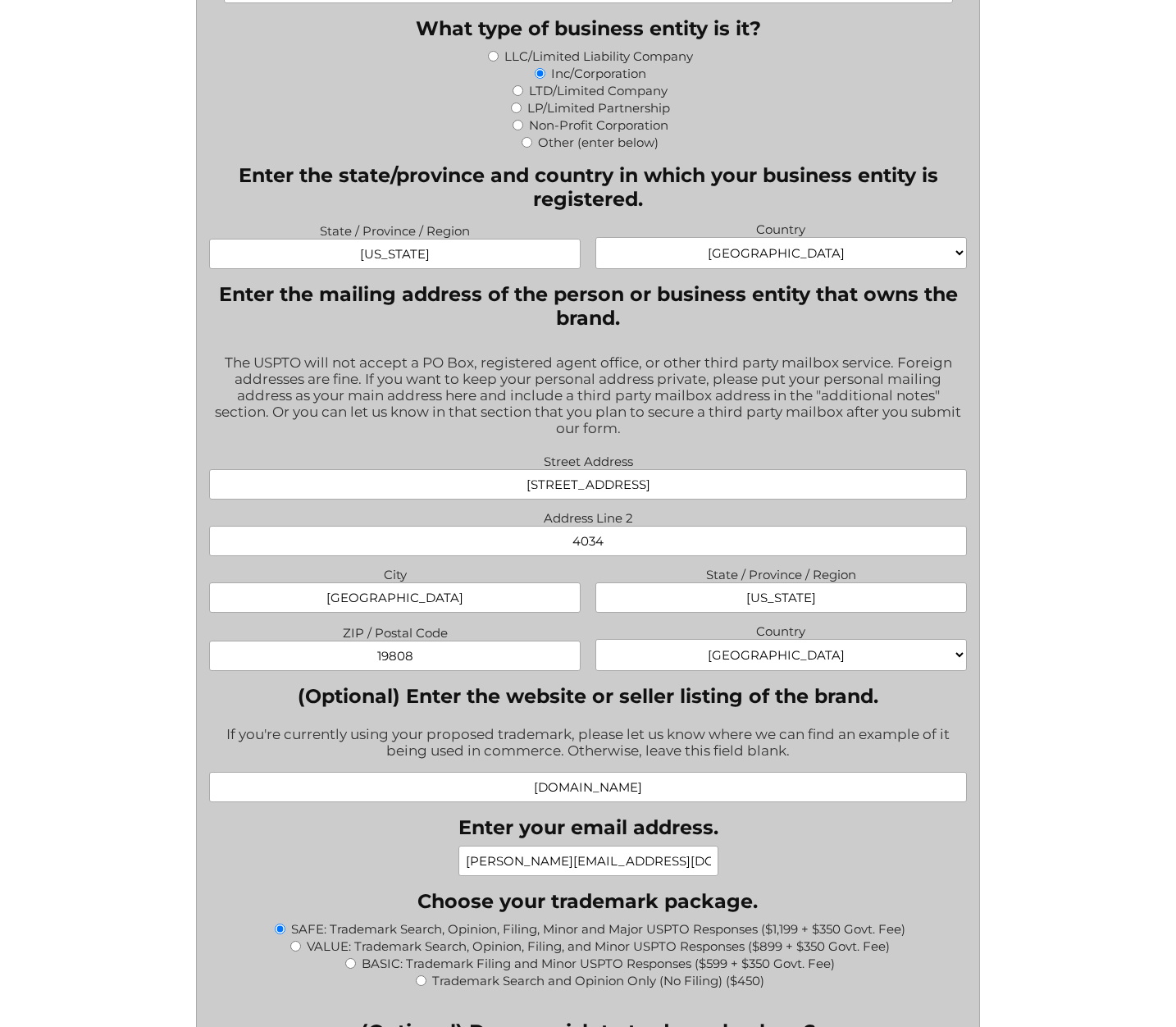
click at [511, 497] on input "[STREET_ADDRESS]" at bounding box center [587, 483] width 757 height 31
click at [728, 438] on div "The USPTO will not accept a PO Box, registered agent office, or other third par…" at bounding box center [587, 397] width 757 height 105
drag, startPoint x: 663, startPoint y: 498, endPoint x: 520, endPoint y: 502, distance: 143.1
click at [520, 499] on input "[STREET_ADDRESS]" at bounding box center [587, 483] width 757 height 31
type input "[STREET_ADDRESS][PERSON_NAME]"
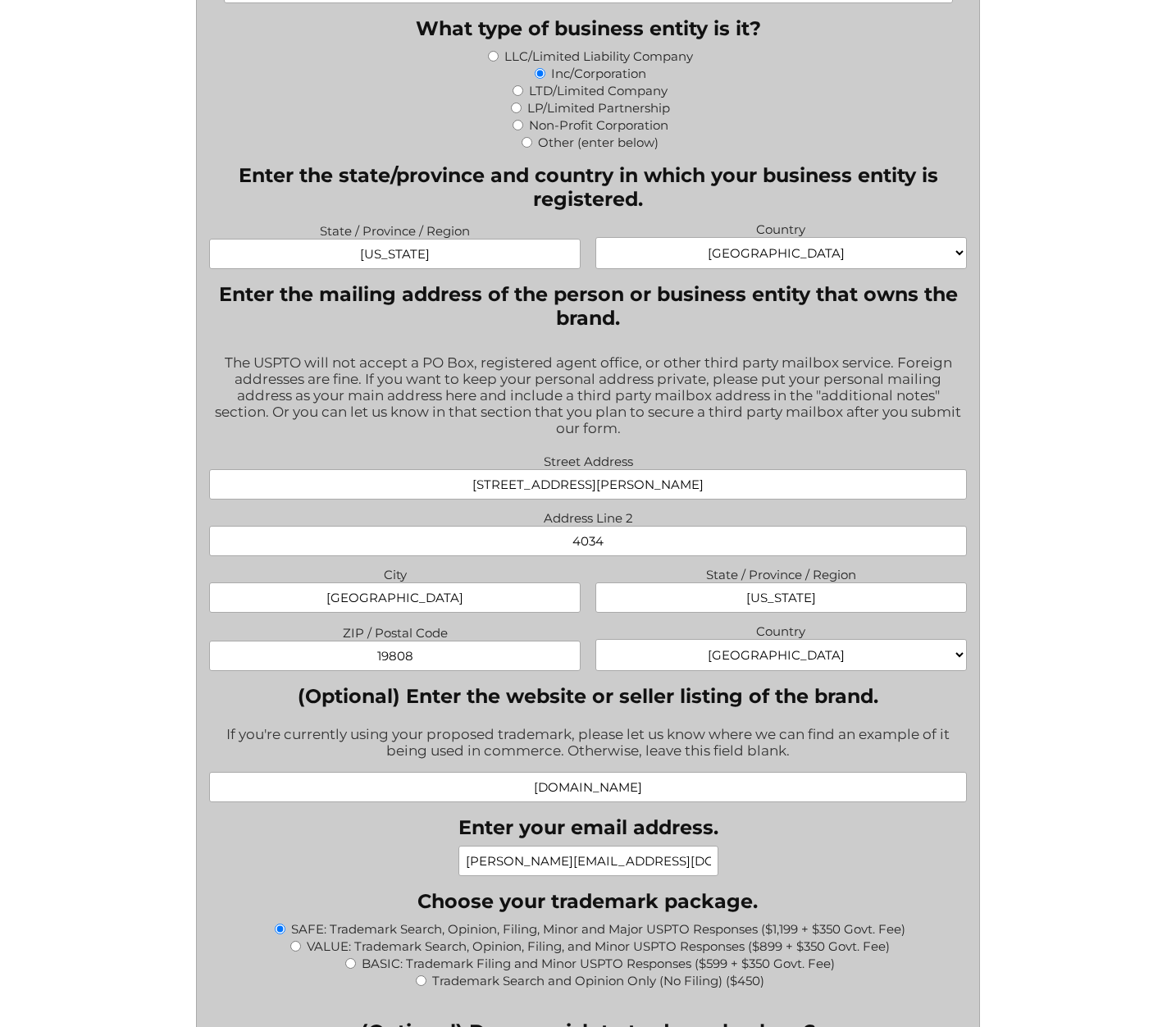
drag, startPoint x: 606, startPoint y: 556, endPoint x: 556, endPoint y: 547, distance: 50.8
click at [556, 547] on input "4034" at bounding box center [587, 541] width 757 height 31
drag, startPoint x: 459, startPoint y: 613, endPoint x: 327, endPoint y: 598, distance: 132.8
click at [327, 598] on input "[GEOGRAPHIC_DATA]" at bounding box center [394, 597] width 371 height 31
type input "[GEOGRAPHIC_DATA]"
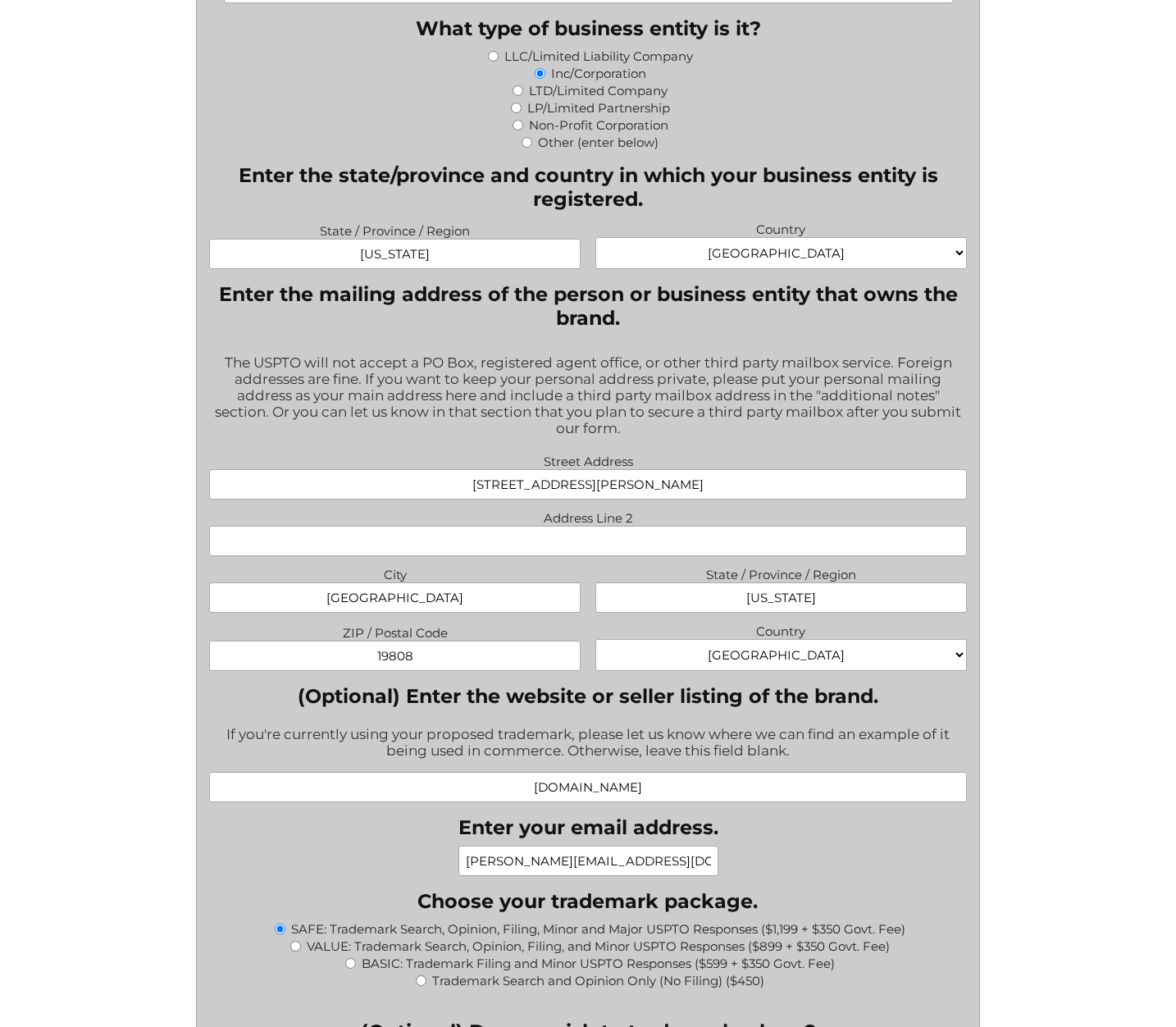
click at [774, 608] on input "[US_STATE]" at bounding box center [780, 597] width 371 height 31
type input "CA"
drag, startPoint x: 461, startPoint y: 665, endPoint x: 355, endPoint y: 664, distance: 106.0
click at [355, 664] on input "19808" at bounding box center [394, 655] width 371 height 31
type input "92130"
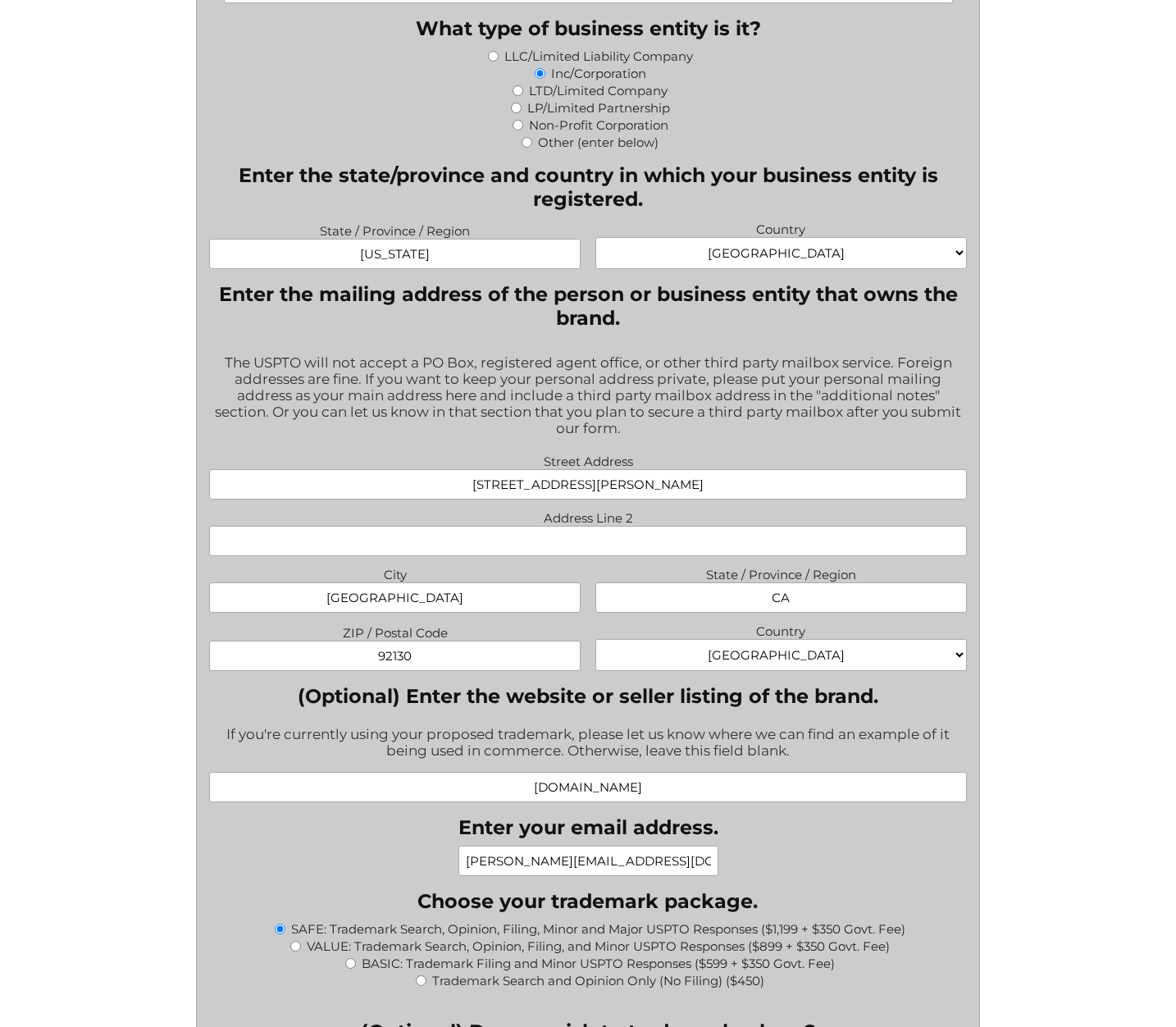
click at [863, 749] on div "If you're currently using your proposed trademark, please let us know where we …" at bounding box center [587, 743] width 757 height 56
click at [679, 494] on input "[STREET_ADDRESS][PERSON_NAME]" at bounding box center [587, 483] width 757 height 31
click at [781, 441] on div "The USPTO will not accept a PO Box, registered agent office, or other third par…" at bounding box center [587, 397] width 757 height 105
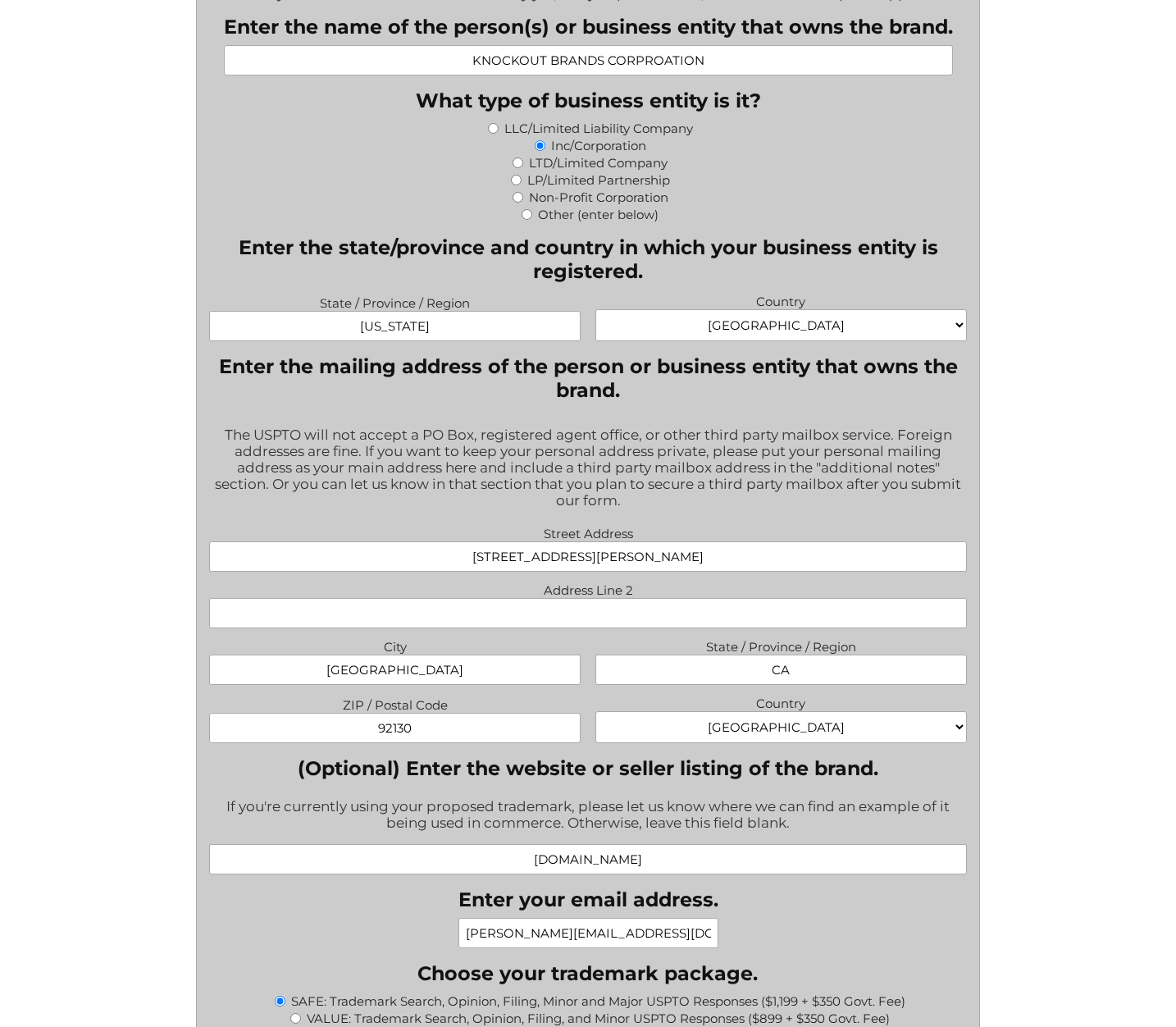
scroll to position [869, 0]
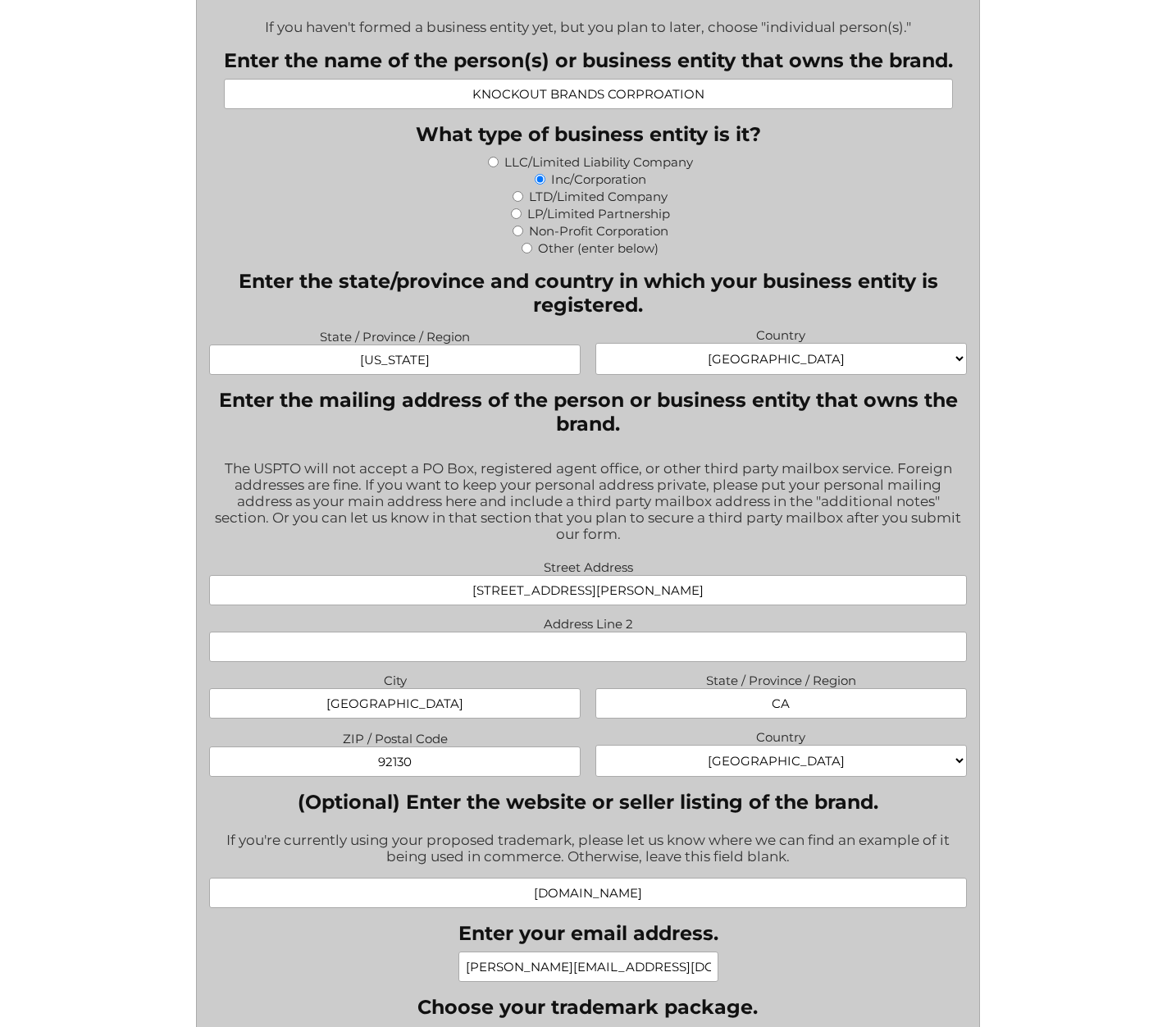
click at [813, 715] on input "CA" at bounding box center [780, 703] width 371 height 31
click at [878, 556] on div "The USPTO will not accept a PO Box, registered agent office, or other third par…" at bounding box center [587, 502] width 757 height 105
drag, startPoint x: 809, startPoint y: 708, endPoint x: 767, endPoint y: 706, distance: 42.0
click at [767, 706] on input "CA" at bounding box center [780, 703] width 371 height 31
type input "CA"
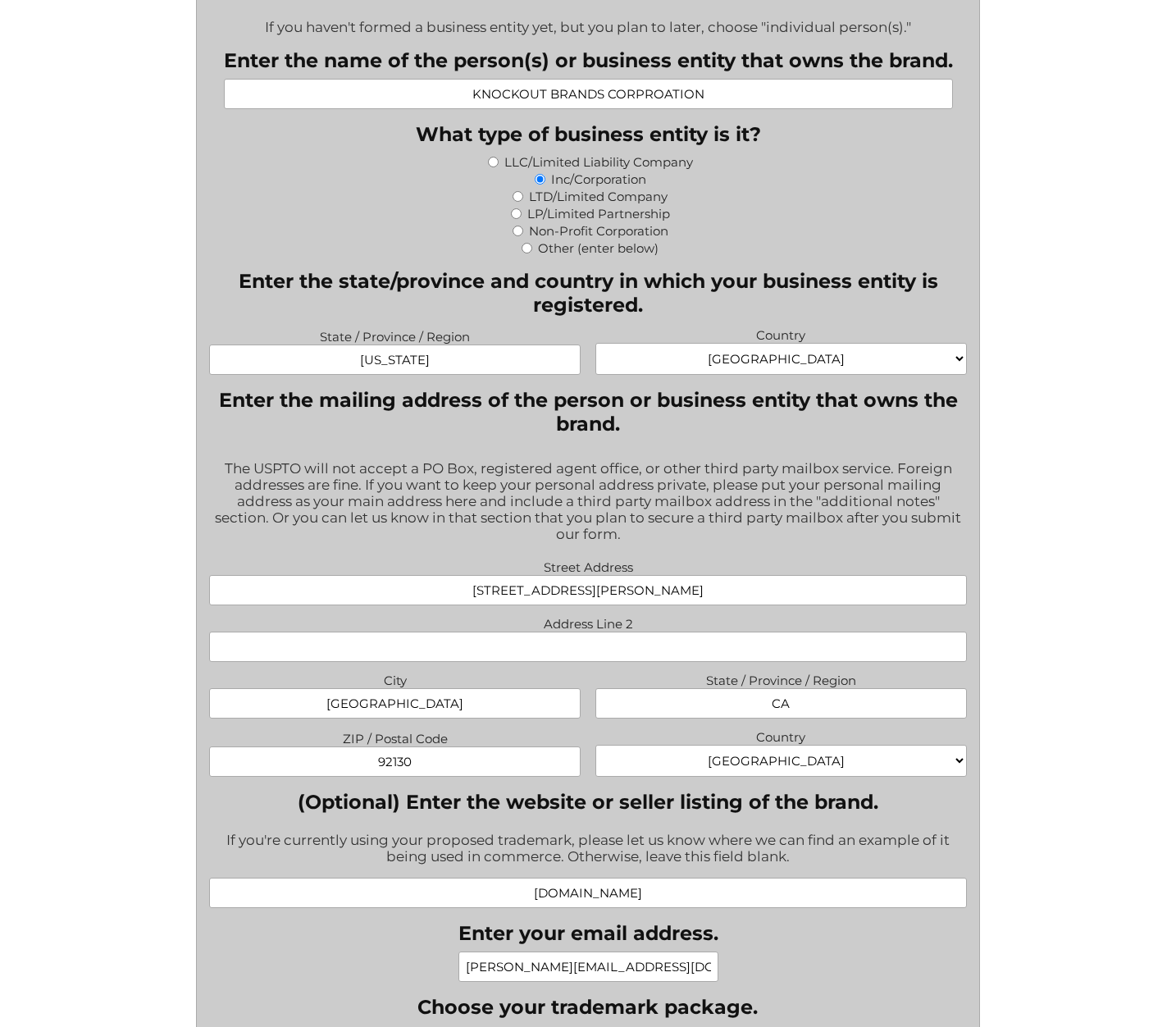
click at [912, 718] on input "CA" at bounding box center [780, 703] width 371 height 31
click at [911, 745] on label "Country" at bounding box center [780, 734] width 371 height 19
click at [911, 752] on select "[GEOGRAPHIC_DATA] [GEOGRAPHIC_DATA] [GEOGRAPHIC_DATA] [US_STATE] [GEOGRAPHIC_DA…" at bounding box center [780, 761] width 371 height 32
click at [696, 622] on div "Street Address [STREET_ADDRESS][PERSON_NAME] Address Line 2 City [GEOGRAPHIC_DA…" at bounding box center [587, 669] width 772 height 228
click at [680, 600] on input "[STREET_ADDRESS][PERSON_NAME]" at bounding box center [587, 590] width 757 height 31
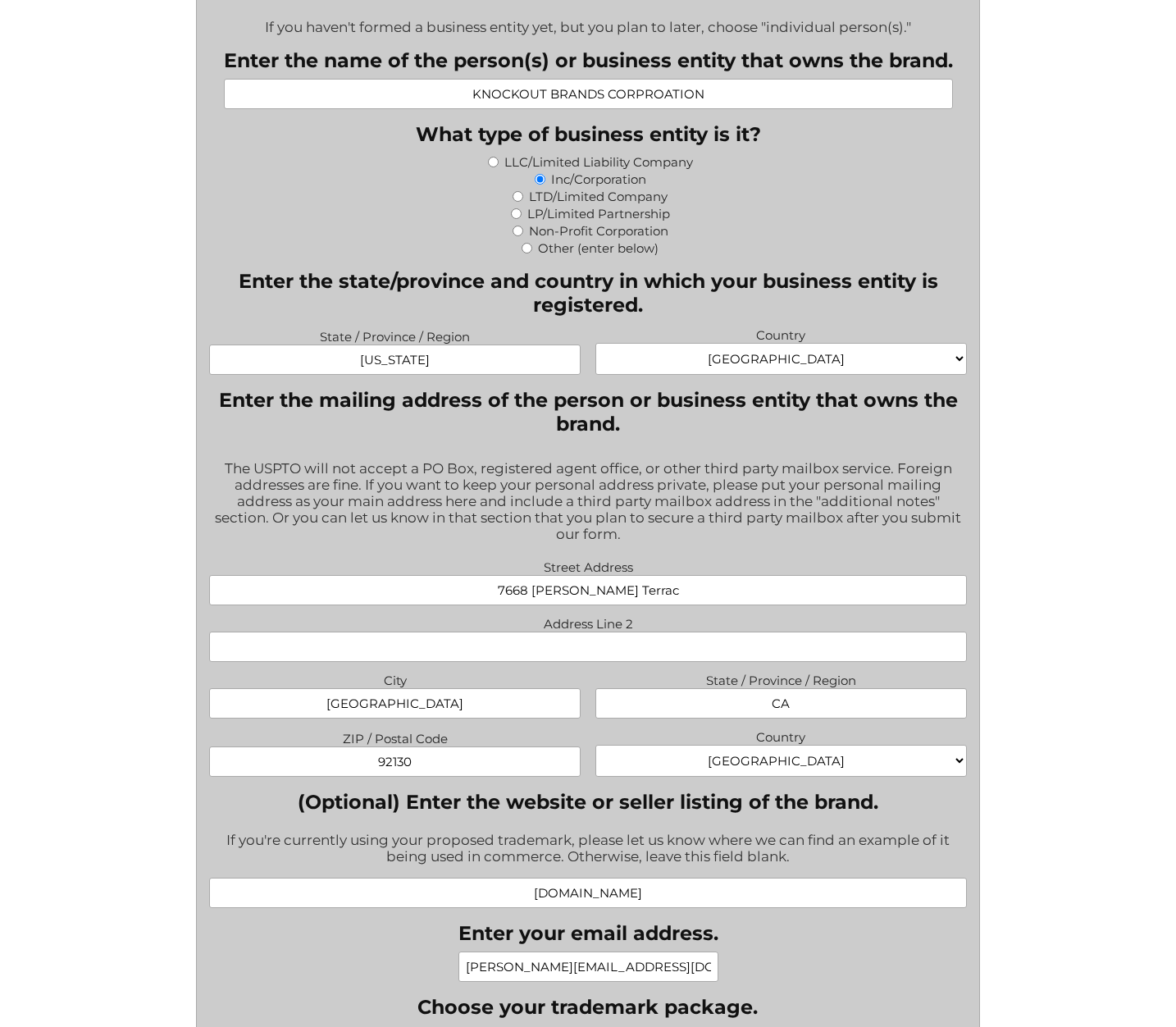
type input "[STREET_ADDRESS][PERSON_NAME]"
click at [810, 520] on div "The USPTO will not accept a PO Box, registered agent office, or other third par…" at bounding box center [587, 502] width 757 height 105
drag, startPoint x: 424, startPoint y: 368, endPoint x: 373, endPoint y: 361, distance: 51.5
click at [373, 361] on input "[US_STATE]" at bounding box center [394, 360] width 371 height 31
type input "[US_STATE]"
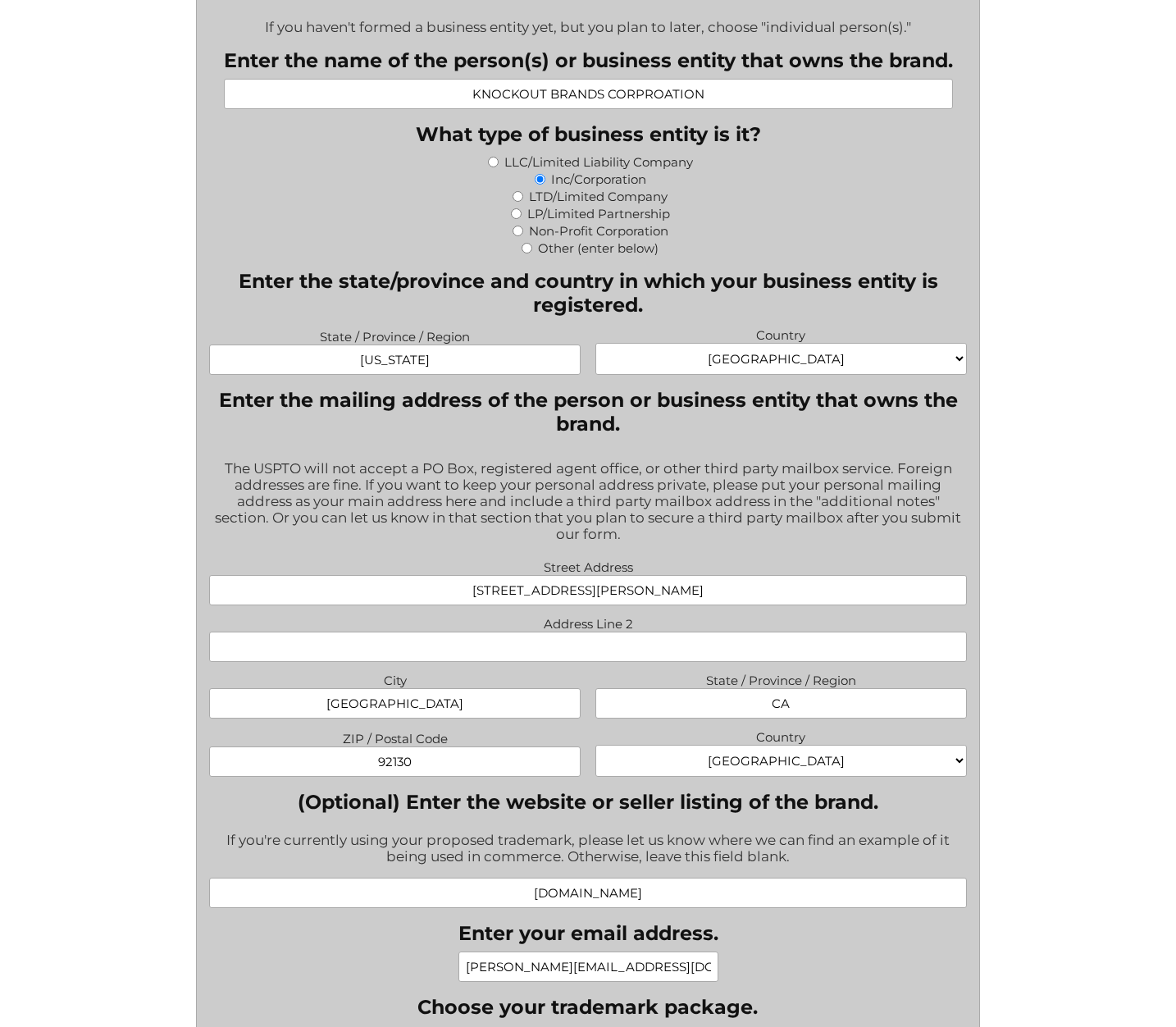
click at [488, 447] on fieldset "Enter the mailing address of the person or business entity that owns the brand.…" at bounding box center [587, 582] width 757 height 389
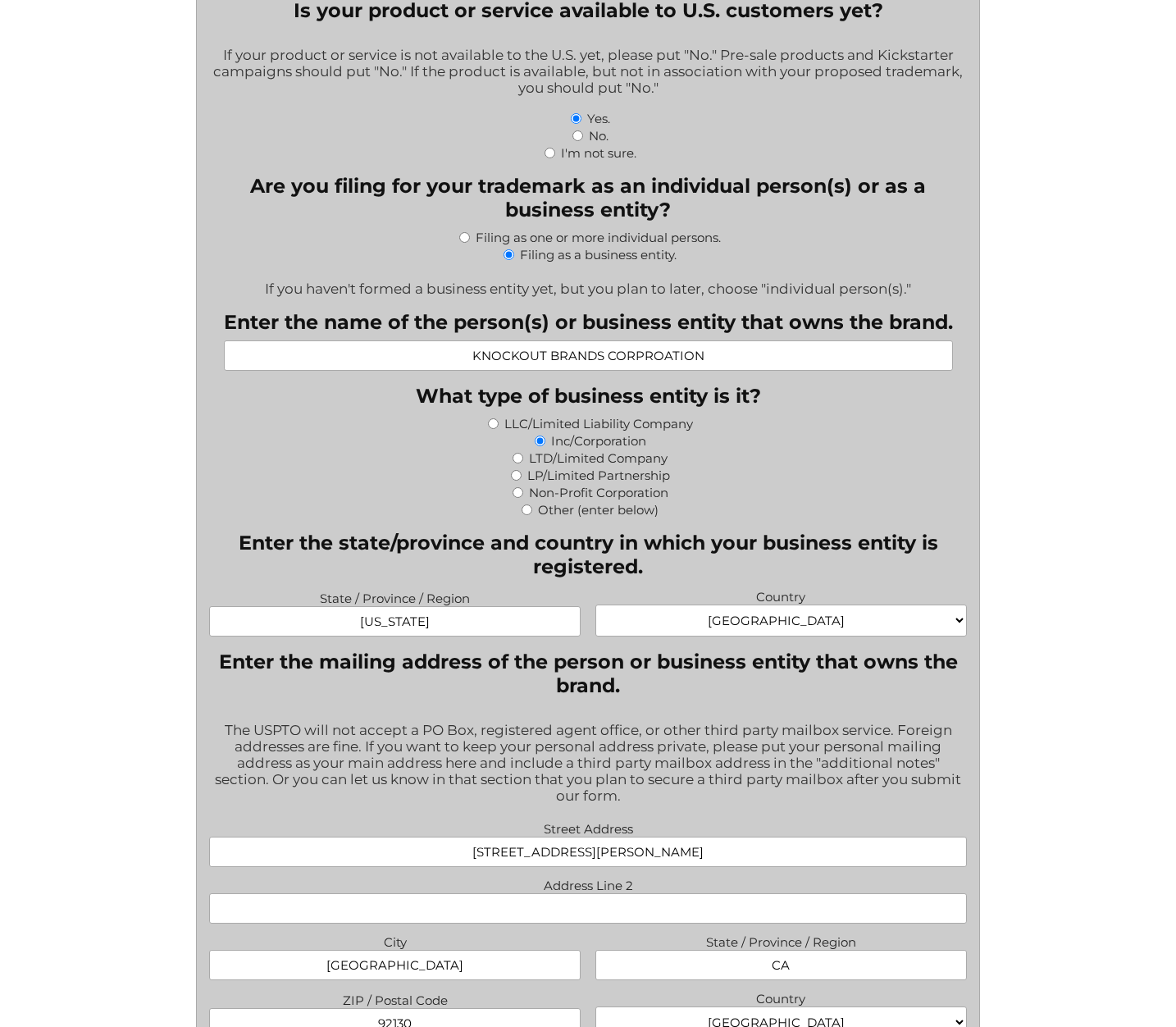
scroll to position [302, 0]
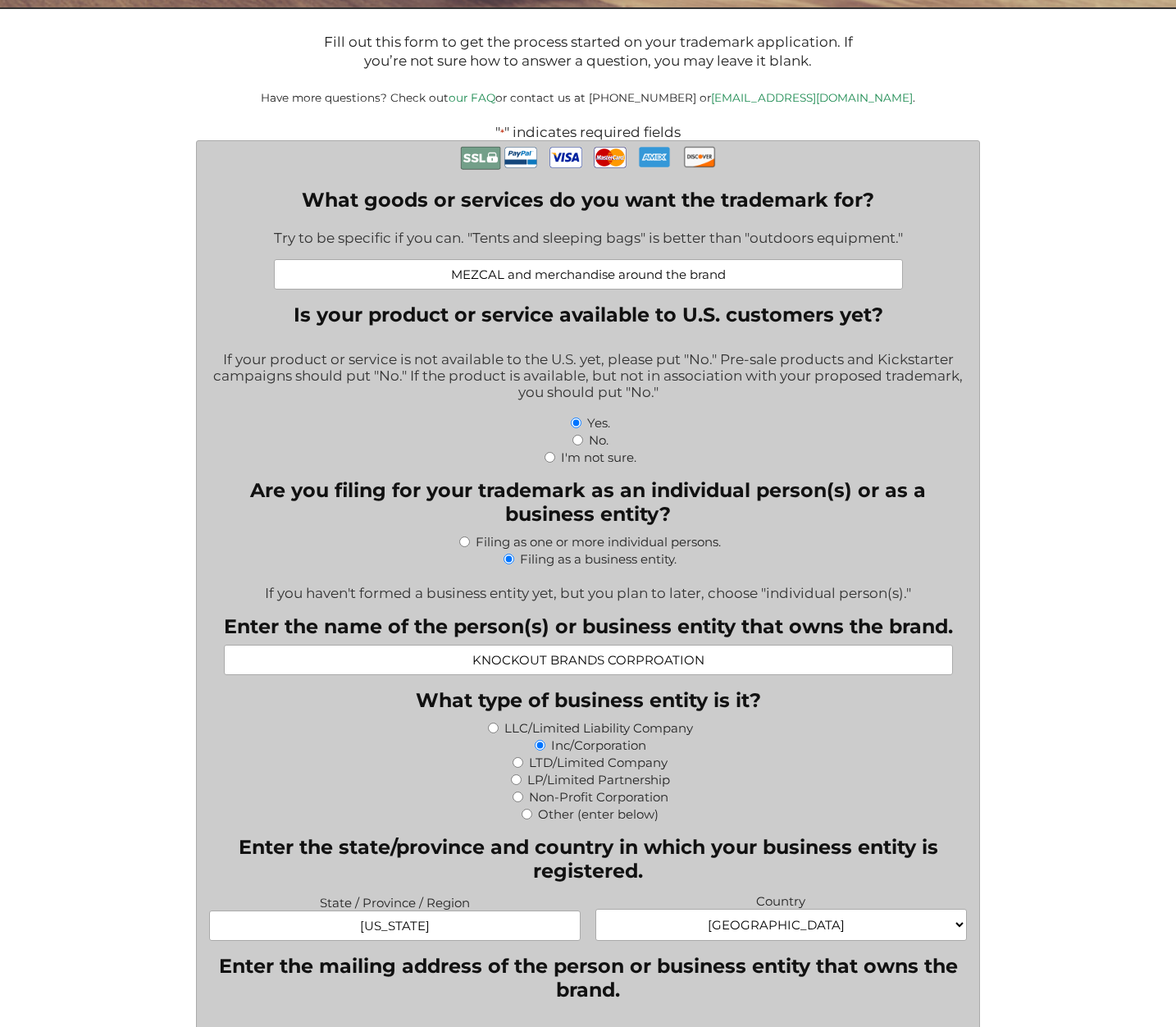
click at [711, 667] on input "KNOCKOUT BRANDS CORPROATION" at bounding box center [588, 659] width 729 height 31
type input "KNOCKOUT BRANDS CORPROATION"
click at [872, 770] on div "LTD/Limited Company" at bounding box center [587, 761] width 757 height 18
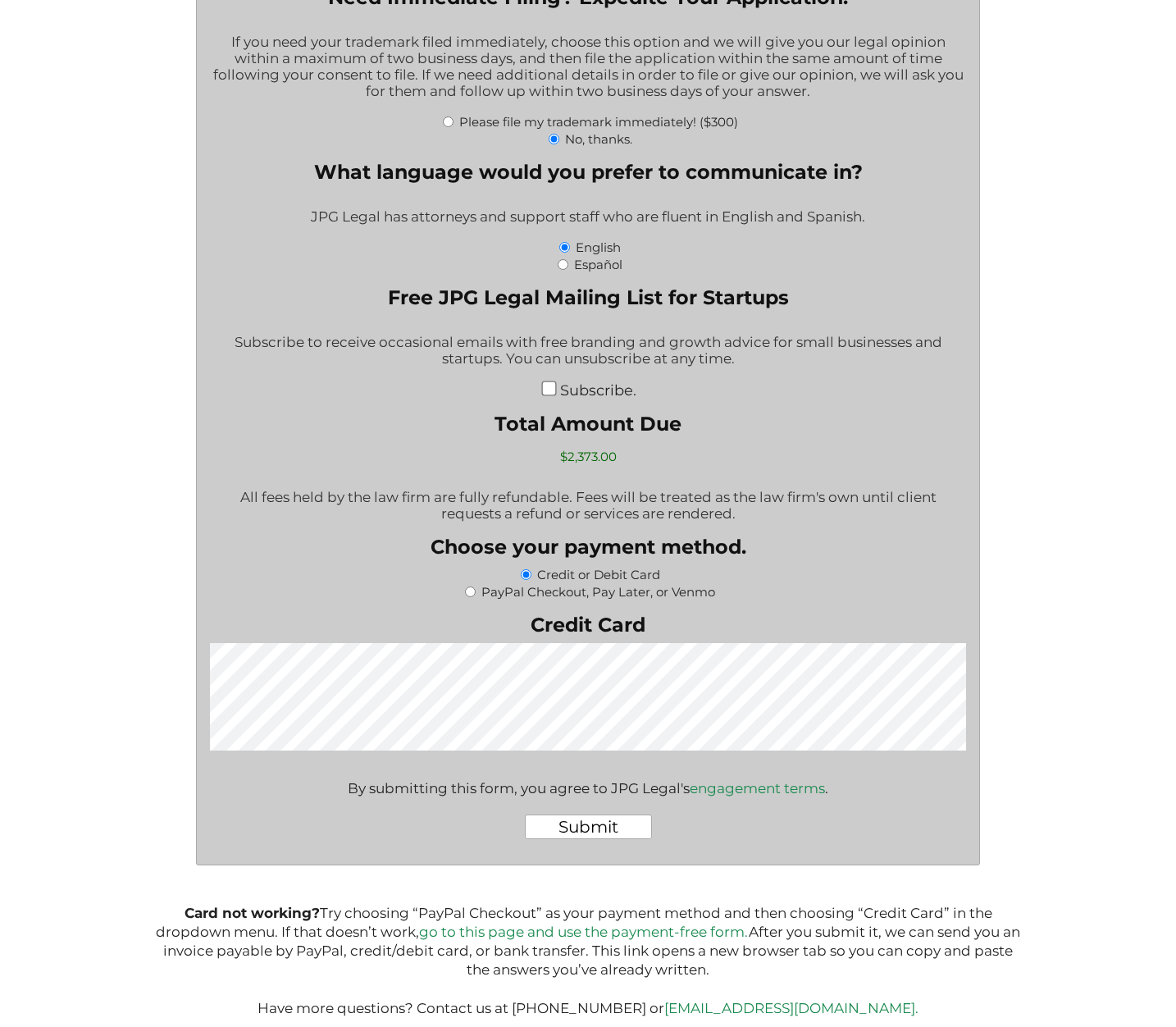
scroll to position [2859, 0]
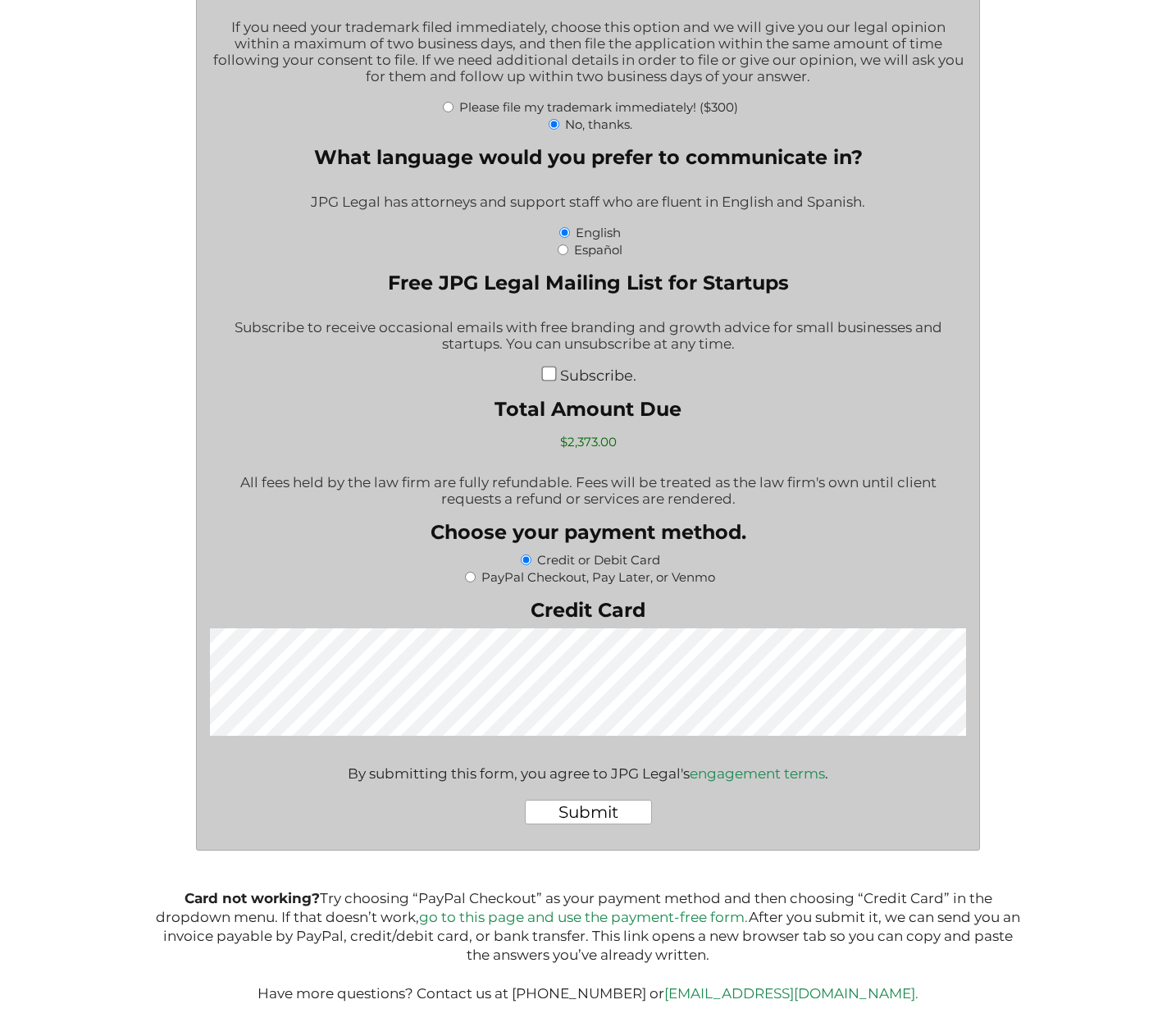
click at [600, 825] on input "Submit" at bounding box center [589, 812] width 128 height 25
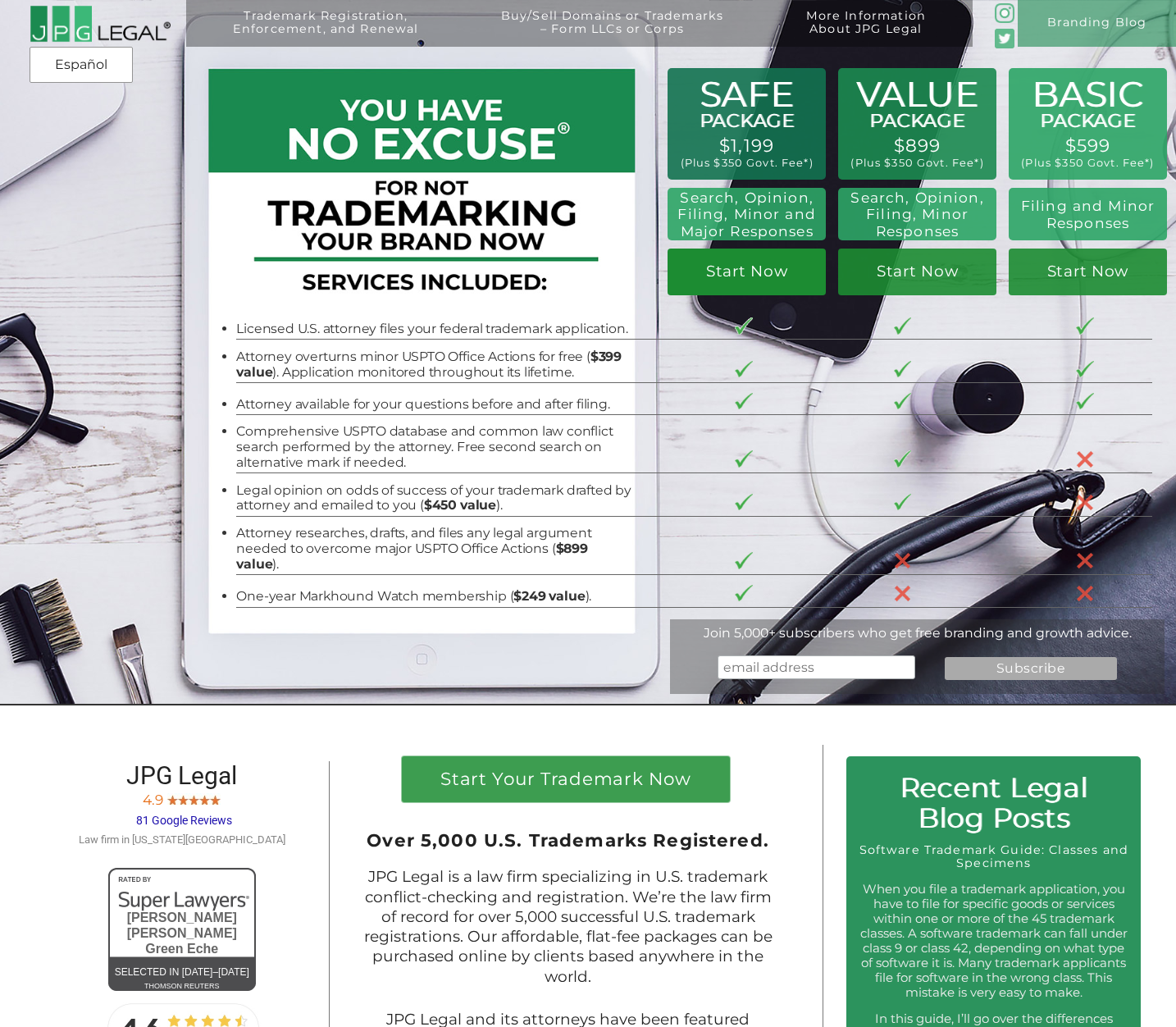
click at [724, 272] on link "Start Now" at bounding box center [747, 272] width 159 height 47
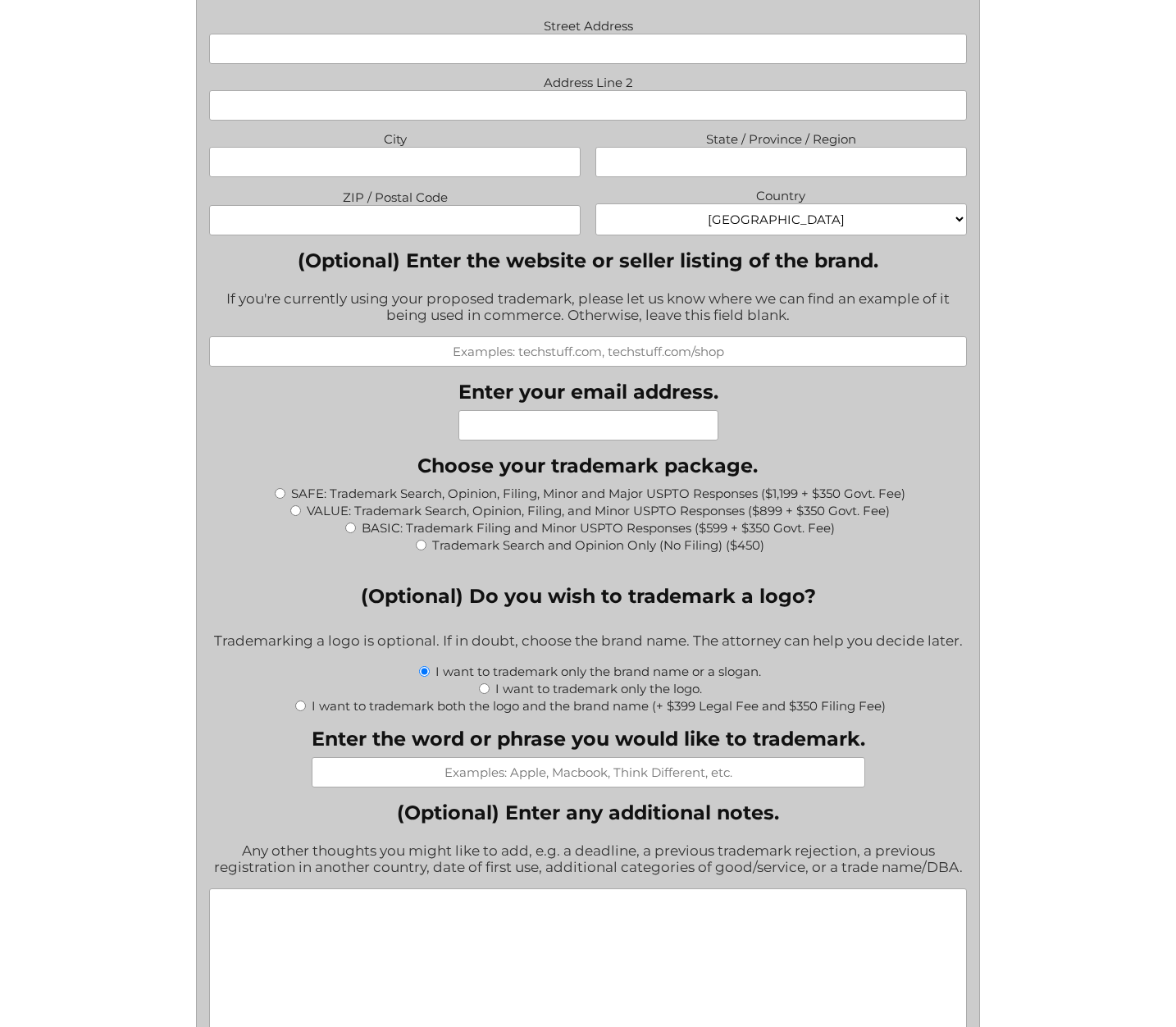
scroll to position [1304, 0]
